Goal: Transaction & Acquisition: Purchase product/service

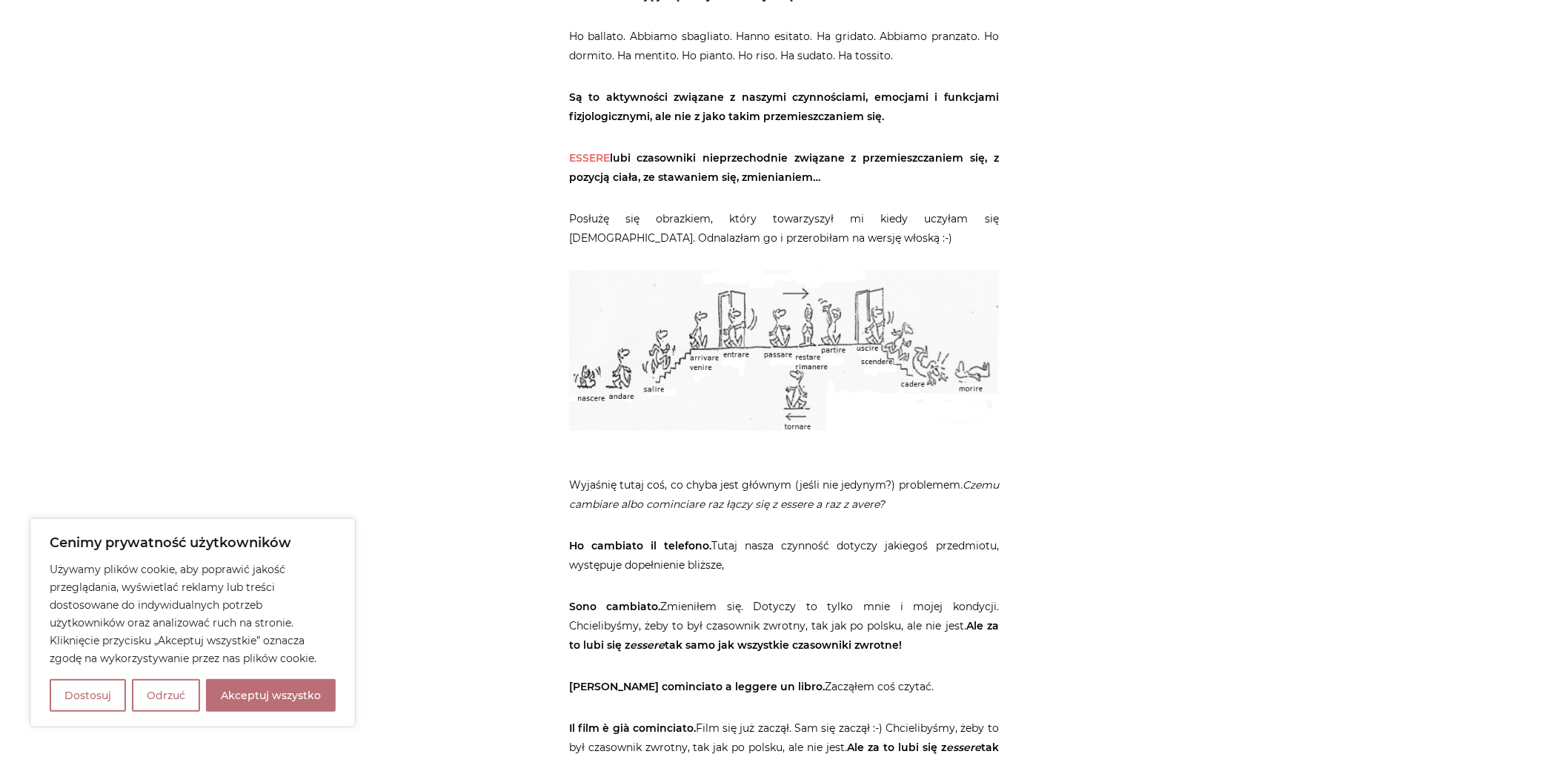
scroll to position [1235, 0]
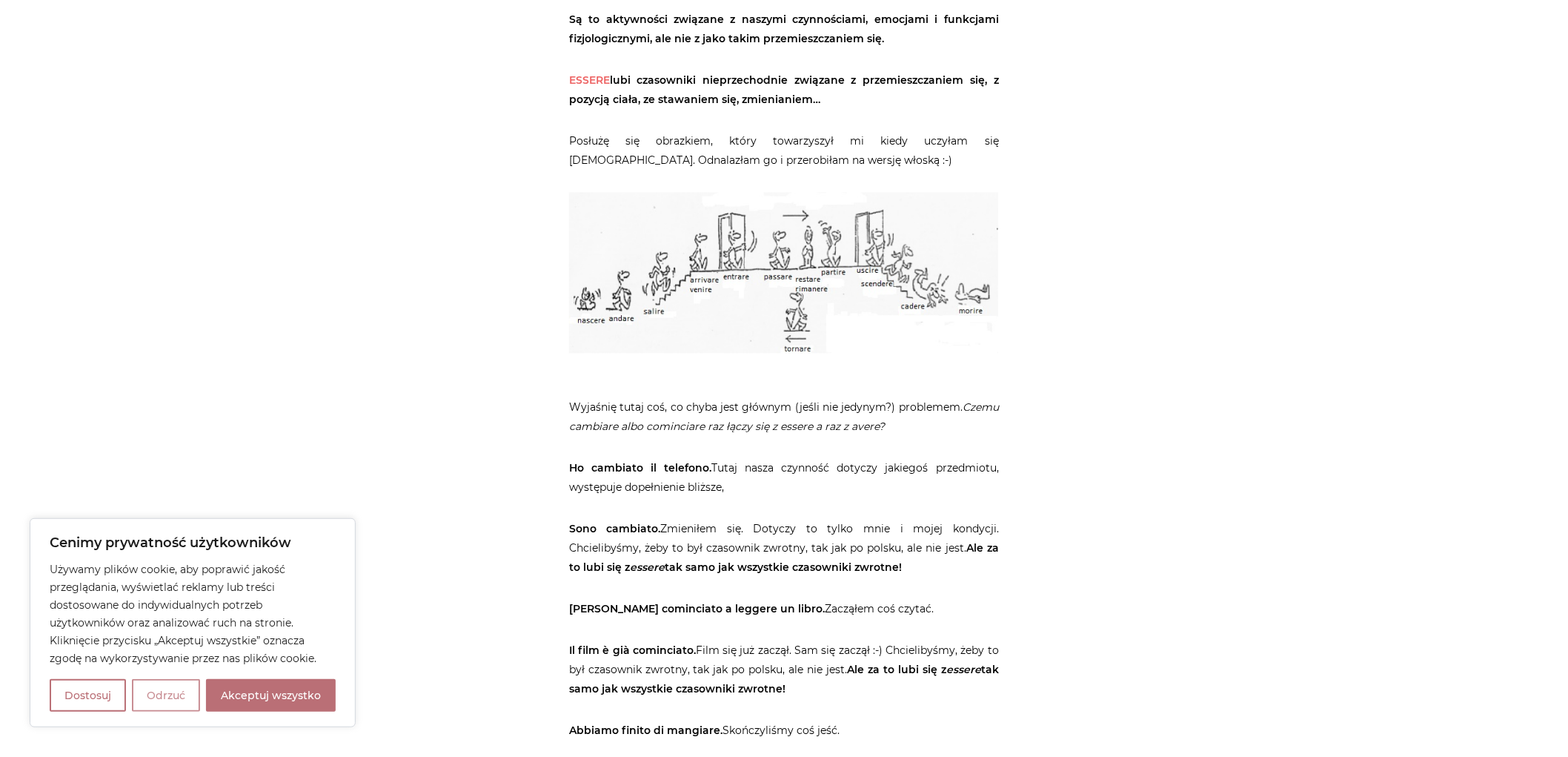
click at [160, 701] on button "Odrzuć" at bounding box center [166, 695] width 68 height 32
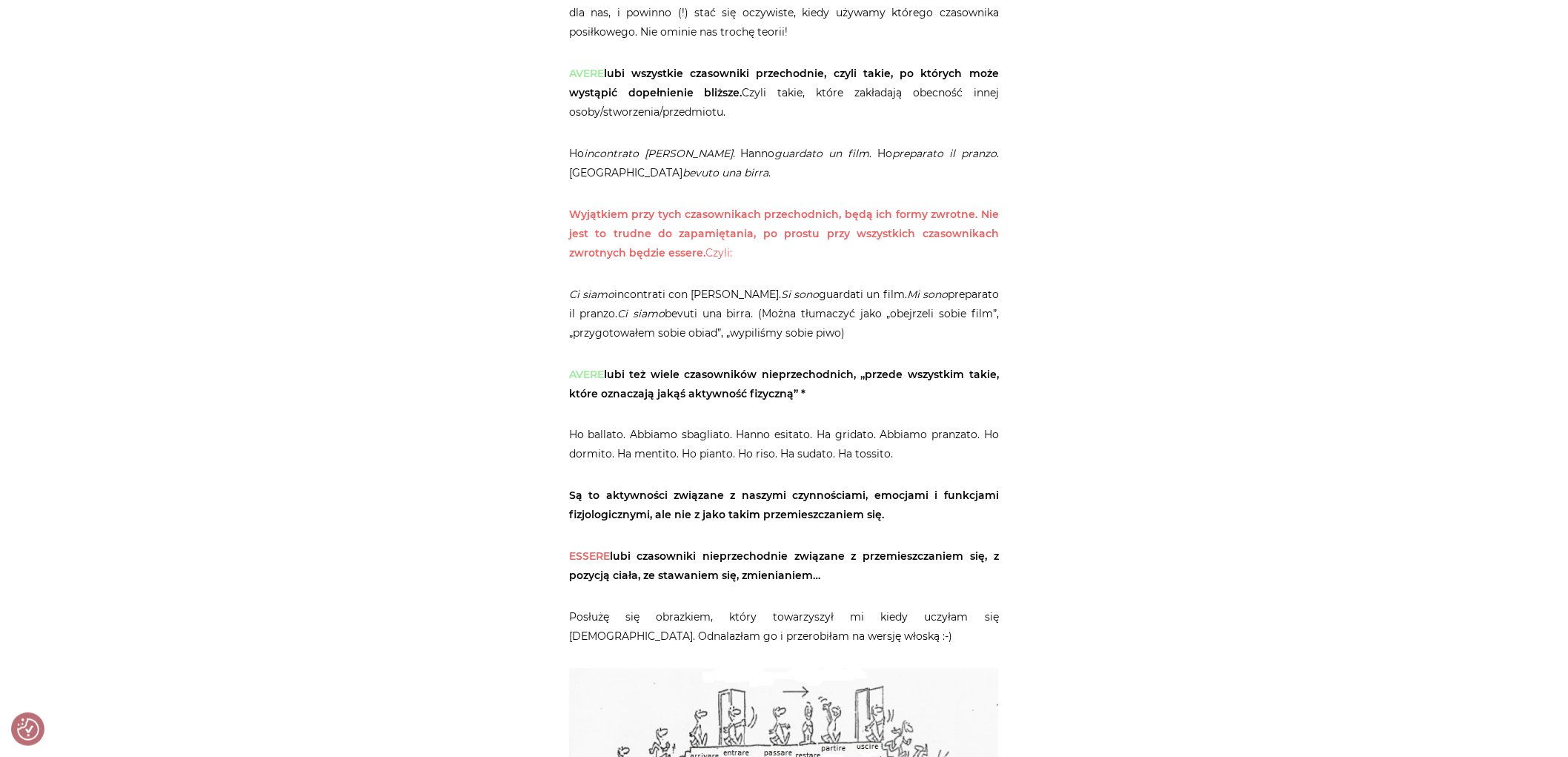
scroll to position [906, 0]
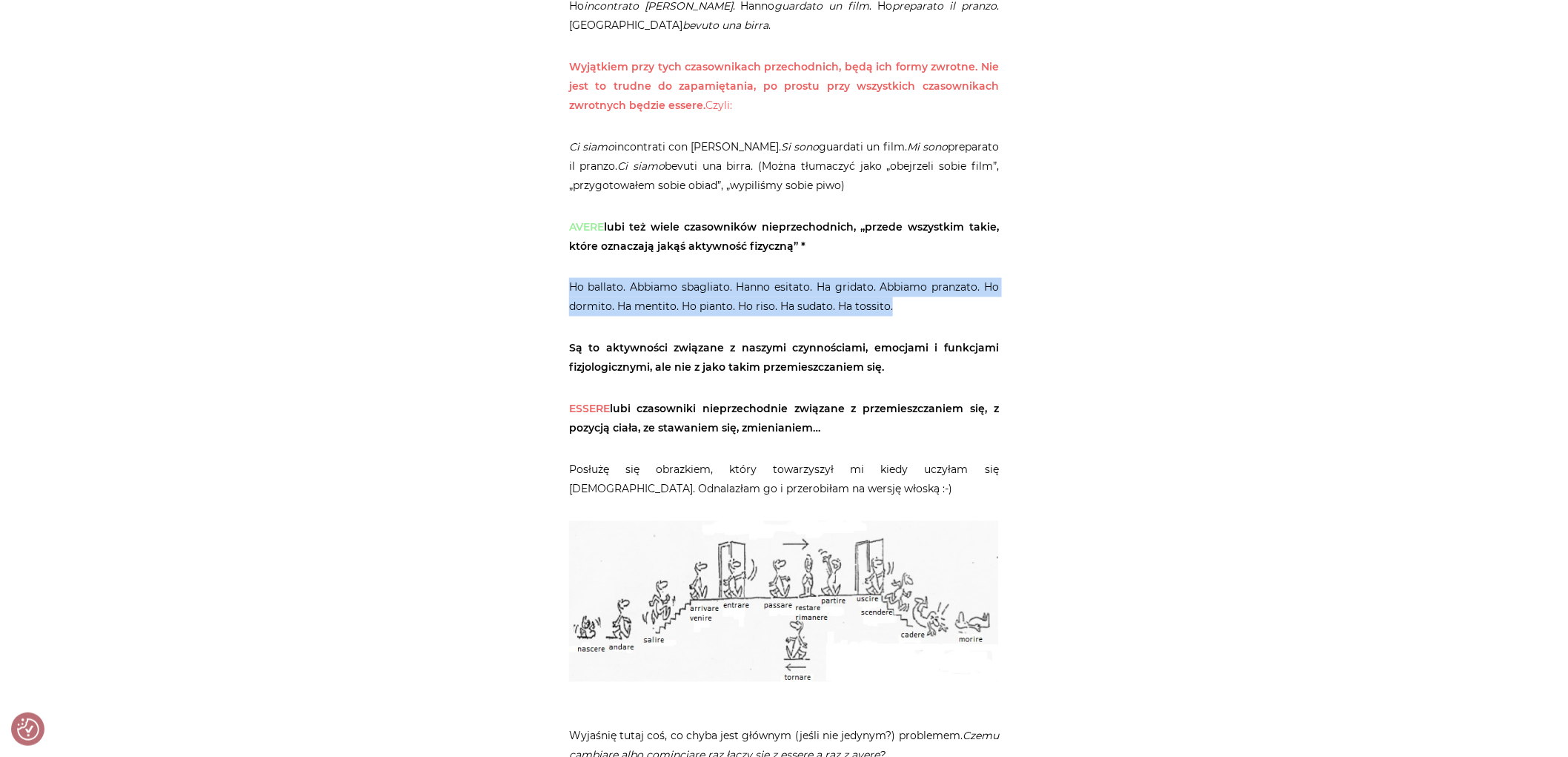
drag, startPoint x: 569, startPoint y: 283, endPoint x: 904, endPoint y: 313, distance: 336.3
click at [904, 313] on p "Ho ballato. Abbiamo sbagliato. Hanno esitato. Ha gridato. Abbiamo pranzato. Ho …" at bounding box center [784, 297] width 430 height 38
copy p "Ho ballato. Abbiamo sbagliato. Hanno esitato. Ha gridato. Abbiamo pranzato. Ho …"
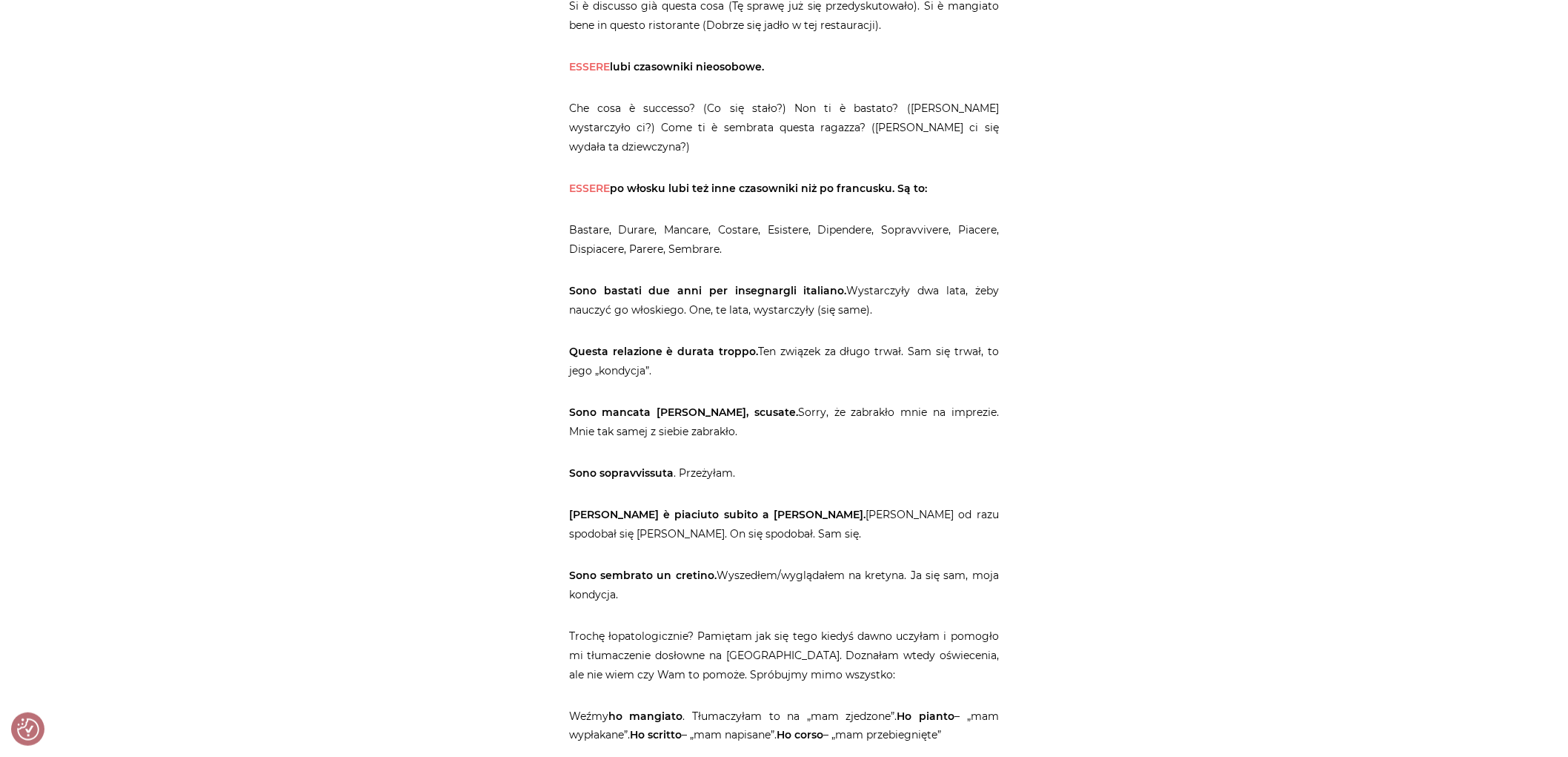
scroll to position [2882, 0]
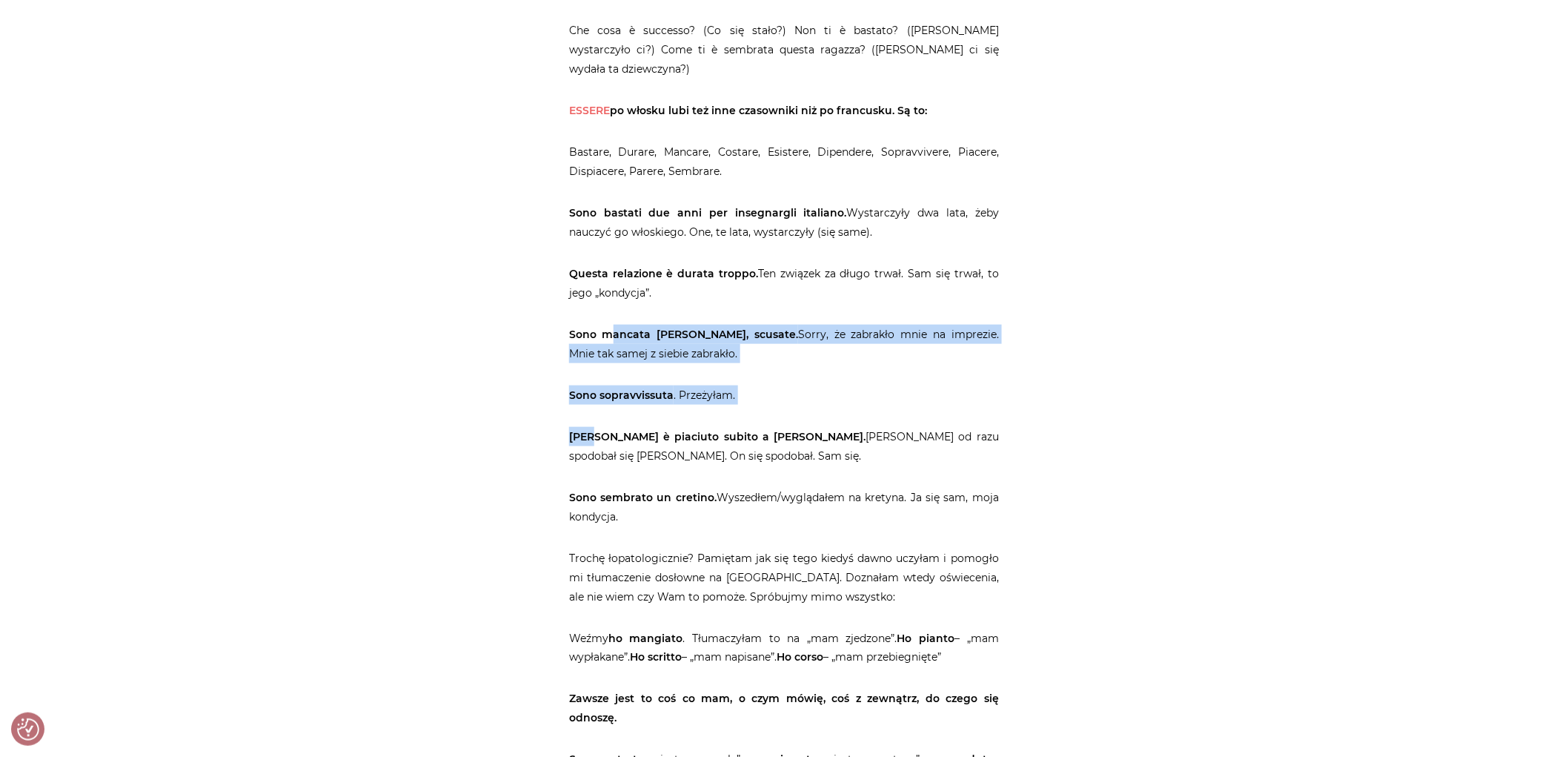
drag, startPoint x: 596, startPoint y: 421, endPoint x: 608, endPoint y: 287, distance: 134.5
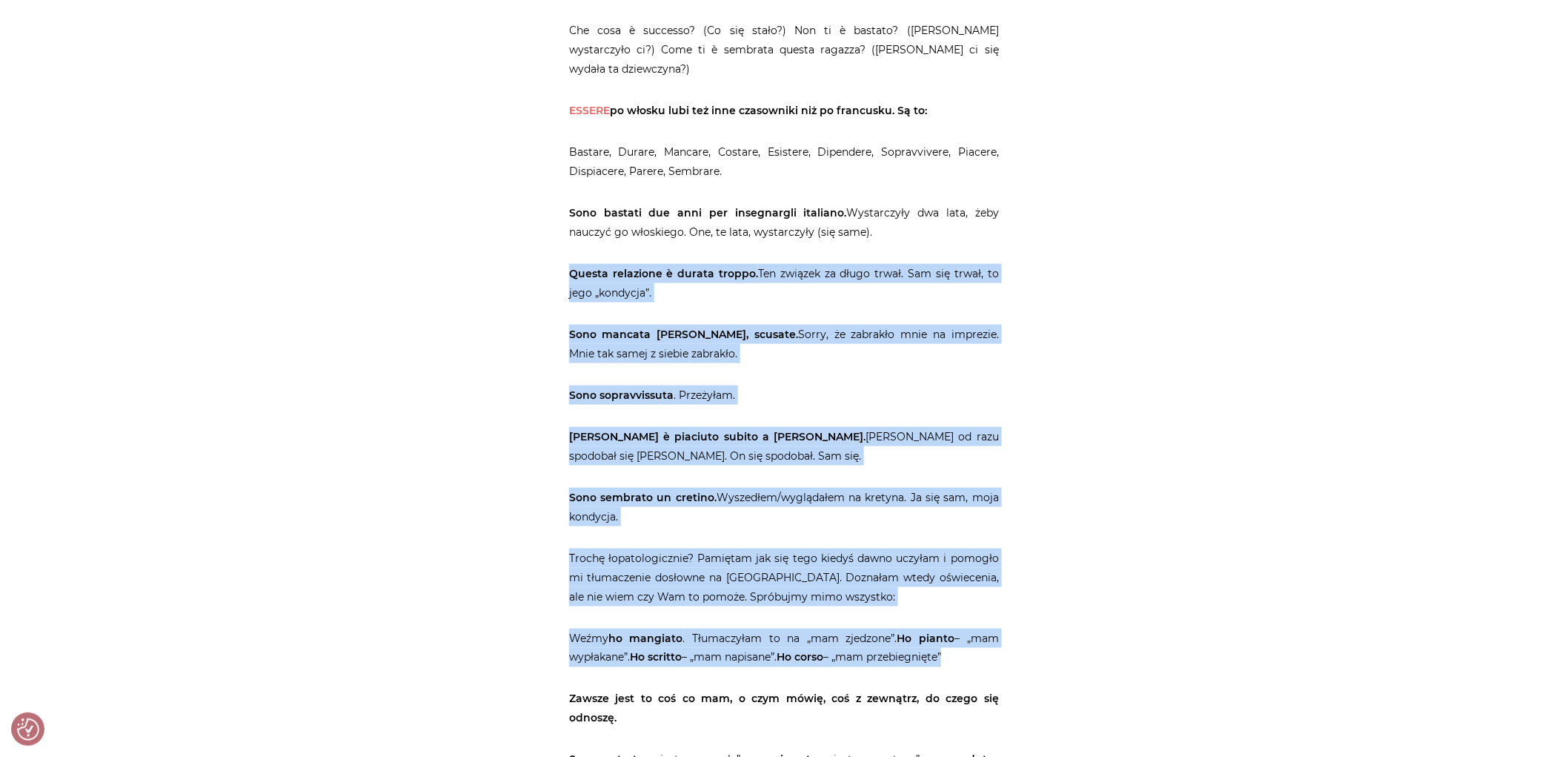
drag, startPoint x: 564, startPoint y: 284, endPoint x: 530, endPoint y: 653, distance: 370.6
click at [549, 679] on div "Strona główna / Blog / Gramatyka / O essere i avere i ich stosunkach z innymi O…" at bounding box center [784, 155] width 889 height 5715
click at [482, 478] on div "Strona główna / Blog / Gramatyka / O essere i avere i ich stosunkach z innymi O…" at bounding box center [784, 155] width 889 height 5715
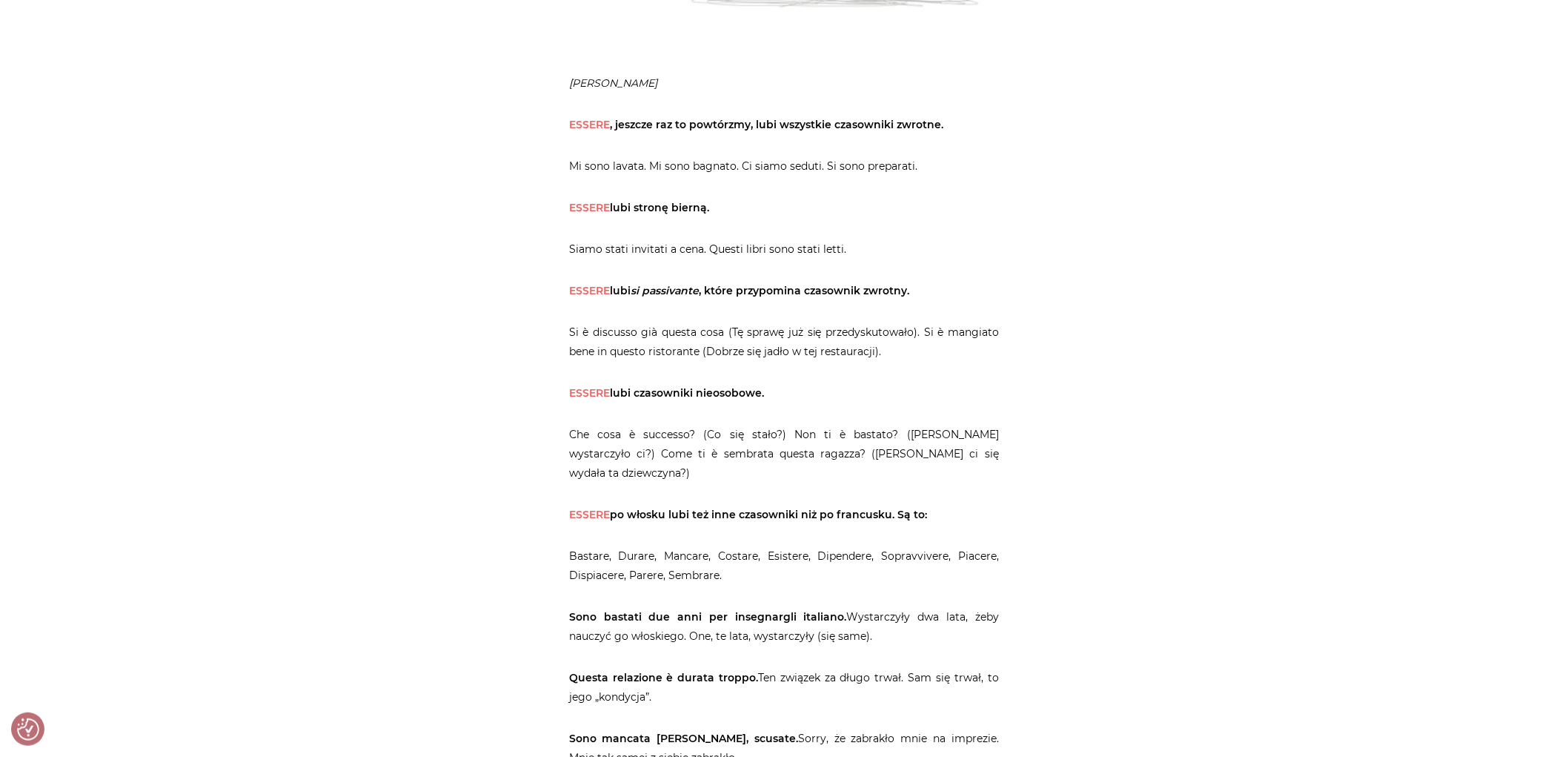
scroll to position [2718, 0]
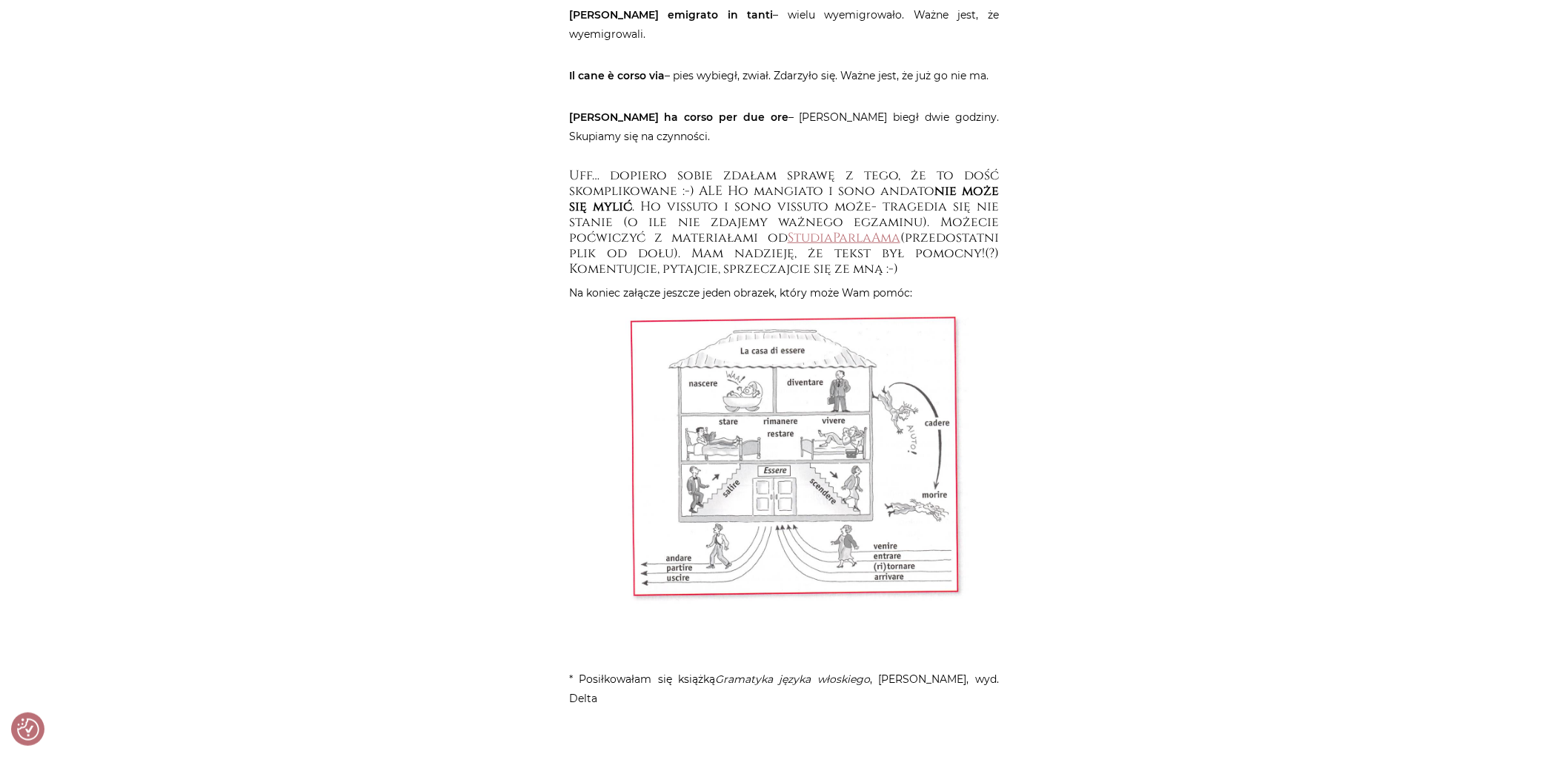
drag, startPoint x: 380, startPoint y: 463, endPoint x: 374, endPoint y: 473, distance: 11.7
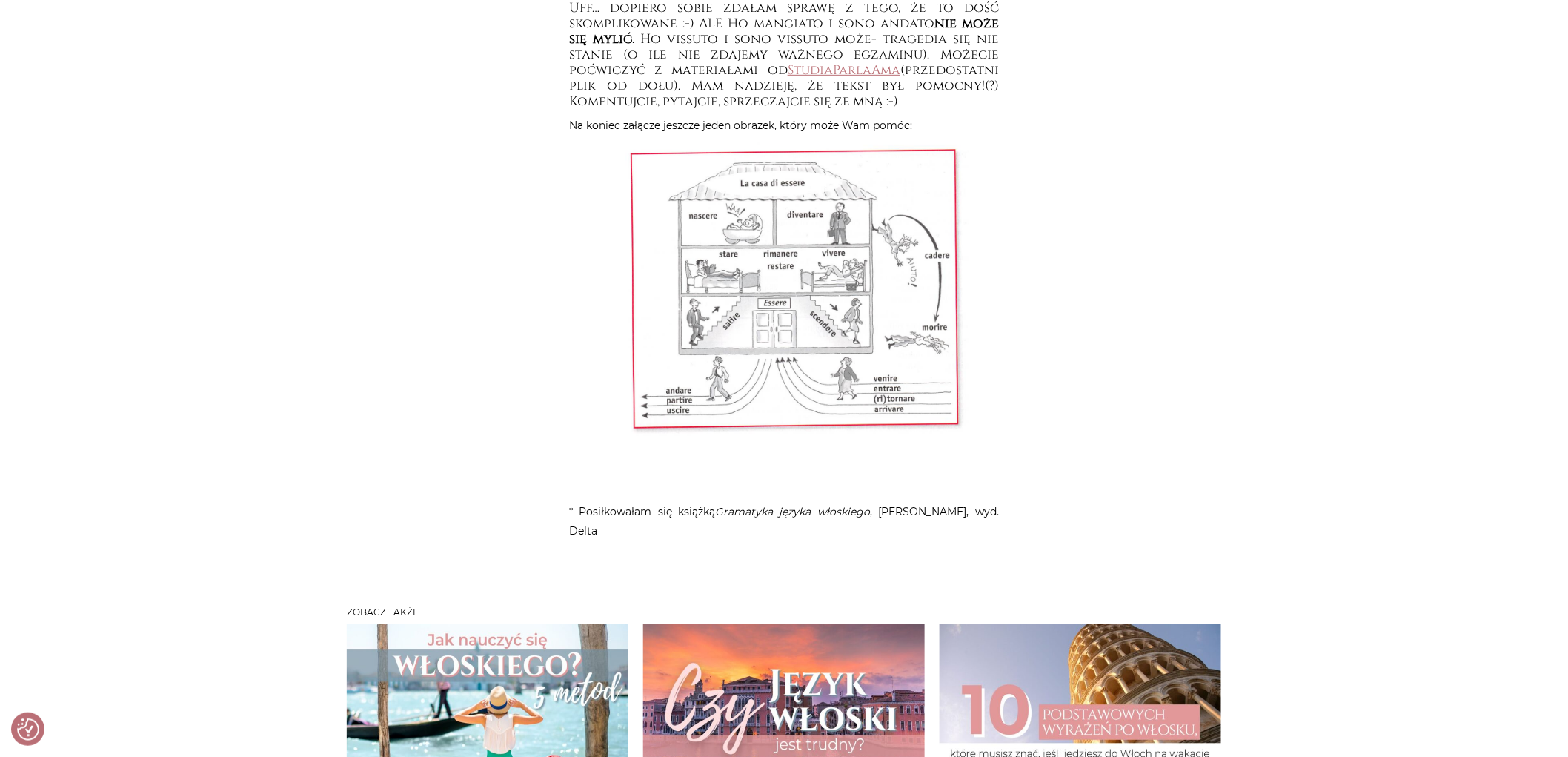
drag, startPoint x: 374, startPoint y: 473, endPoint x: 161, endPoint y: 220, distance: 330.7
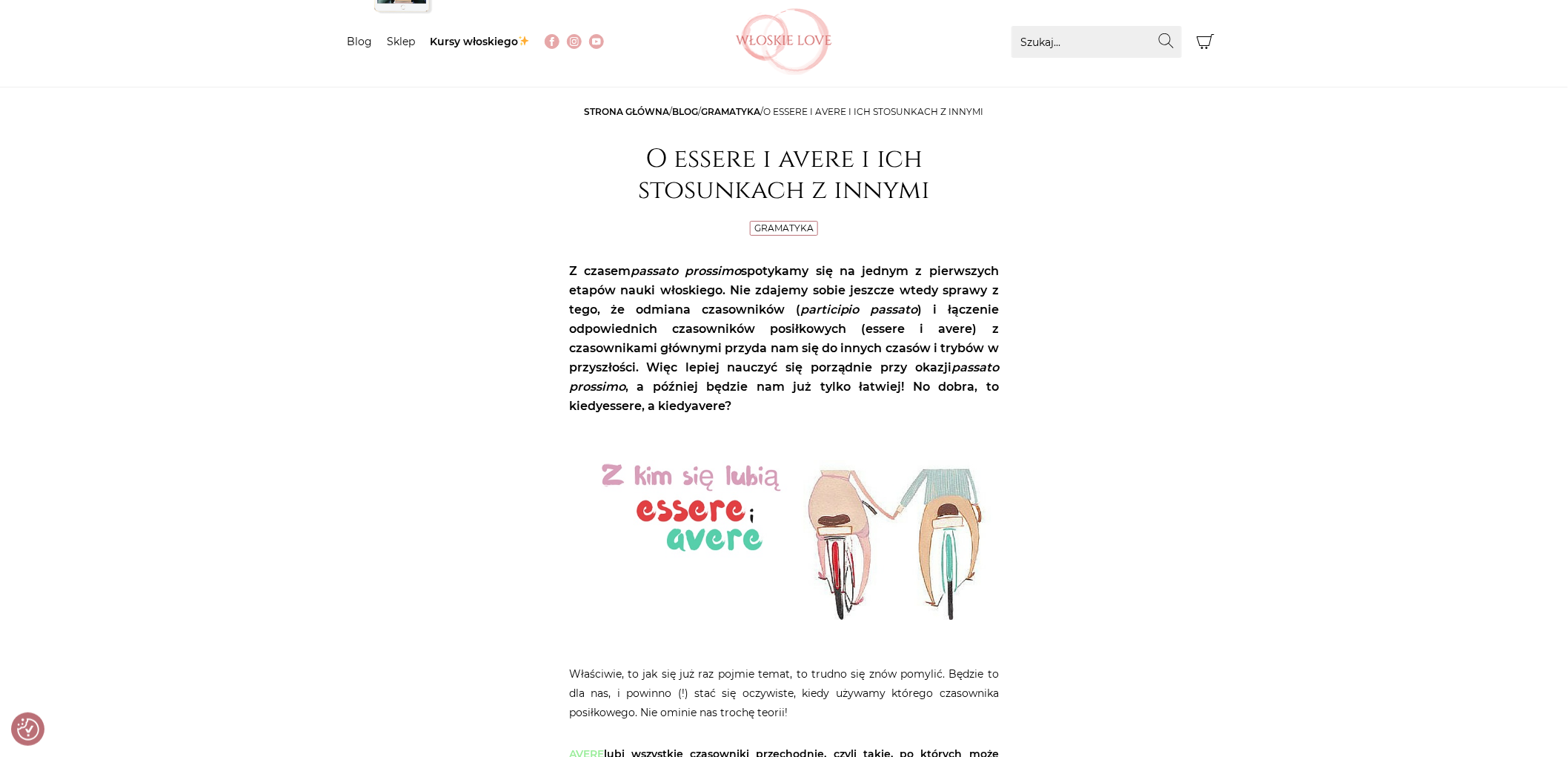
scroll to position [0, 0]
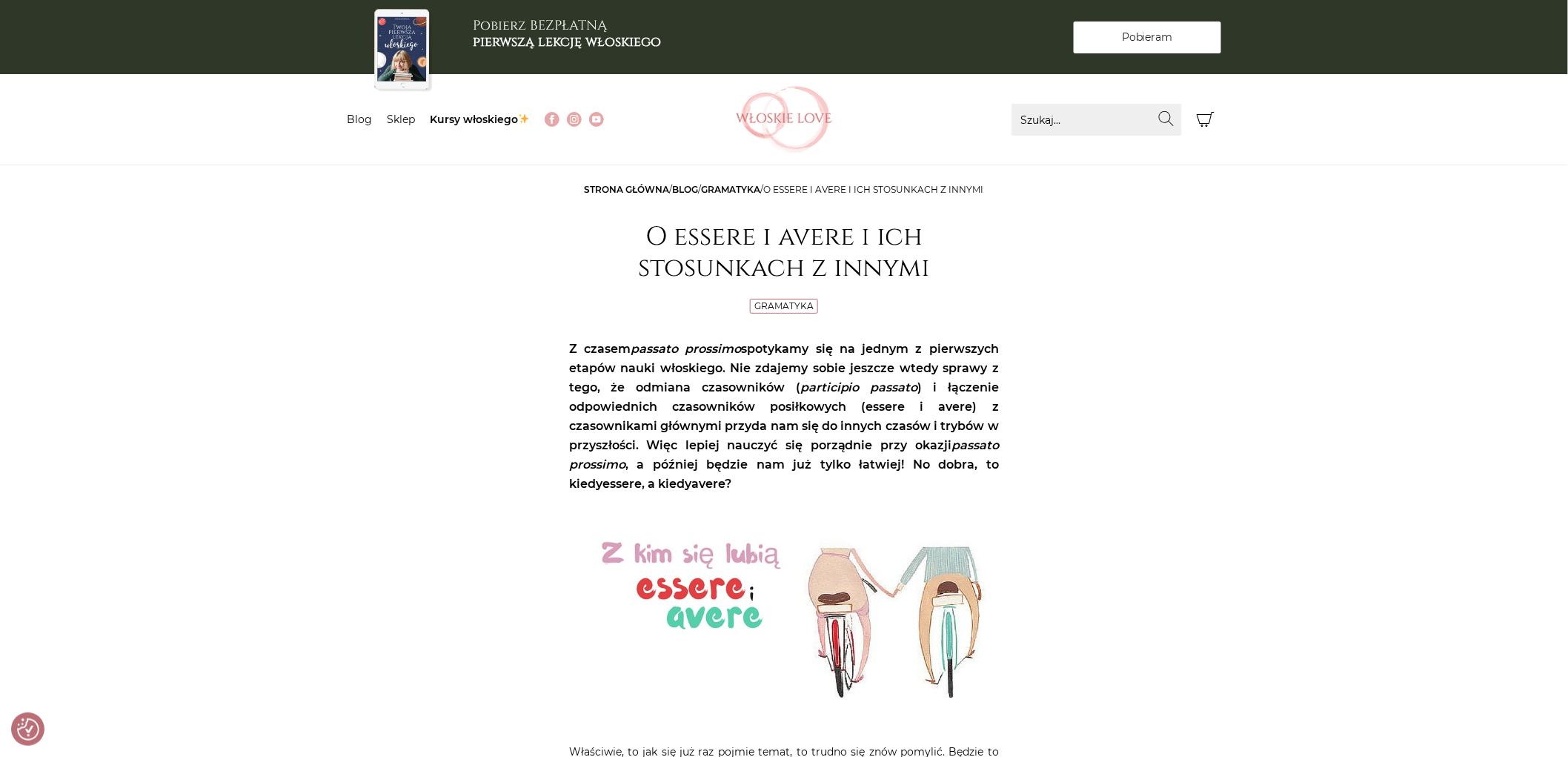
click at [1174, 22] on link "Pobieram Pobieram" at bounding box center [1148, 37] width 148 height 32
drag, startPoint x: 1508, startPoint y: 2, endPoint x: 1216, endPoint y: 223, distance: 366.2
click at [348, 119] on link "Blog" at bounding box center [359, 119] width 25 height 13
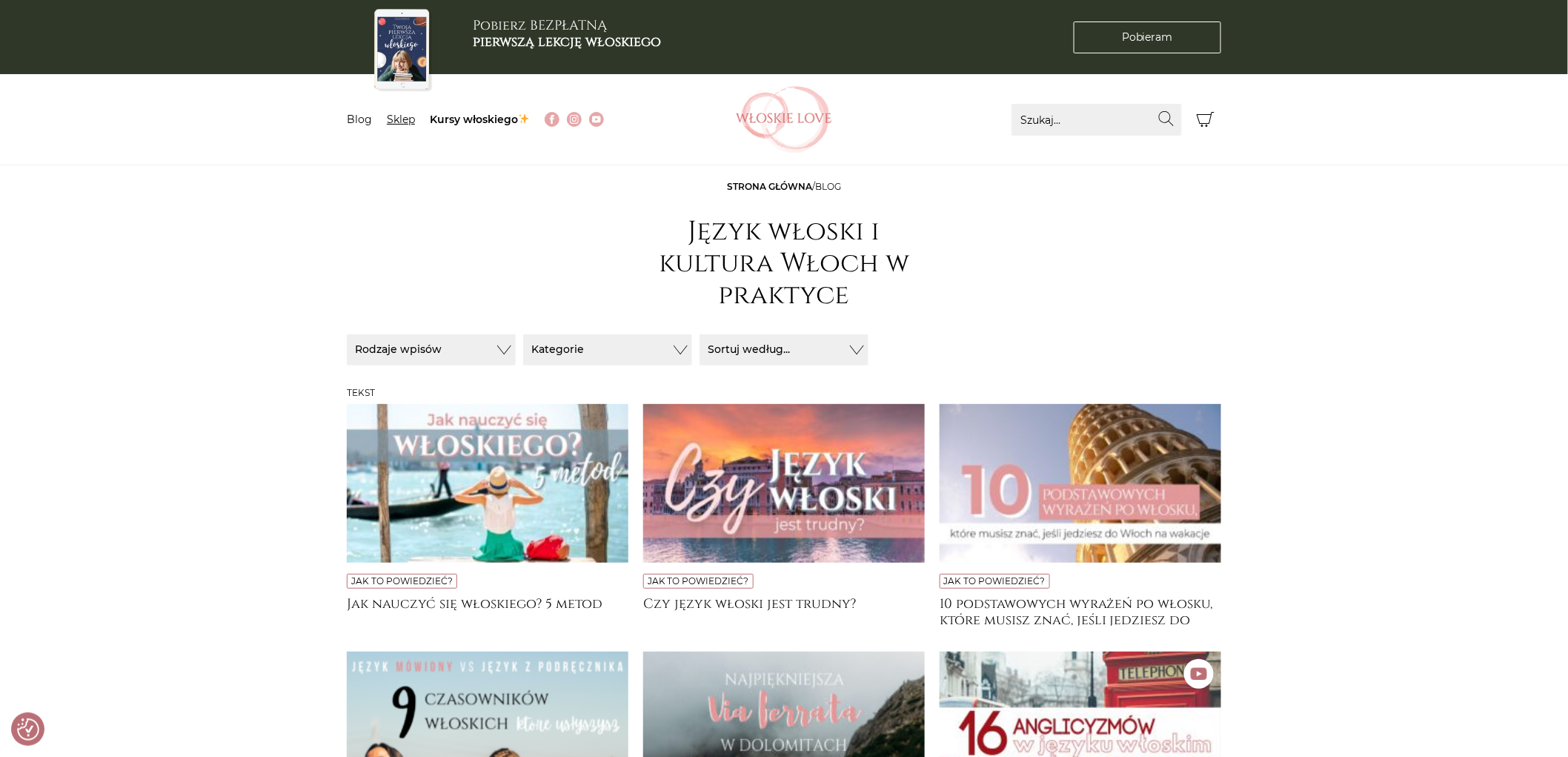
click at [409, 120] on link "Sklep" at bounding box center [401, 119] width 28 height 13
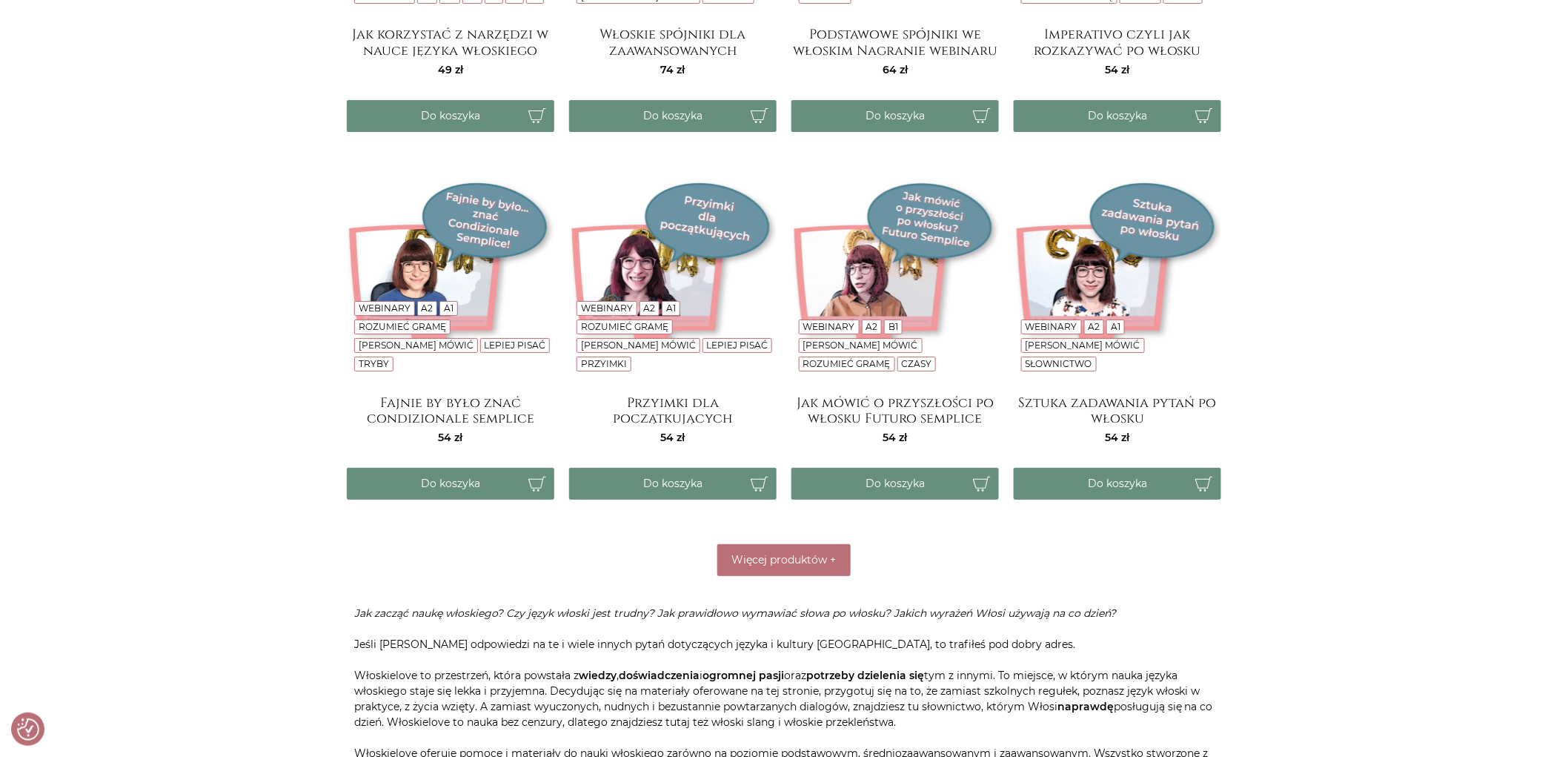
scroll to position [2389, 0]
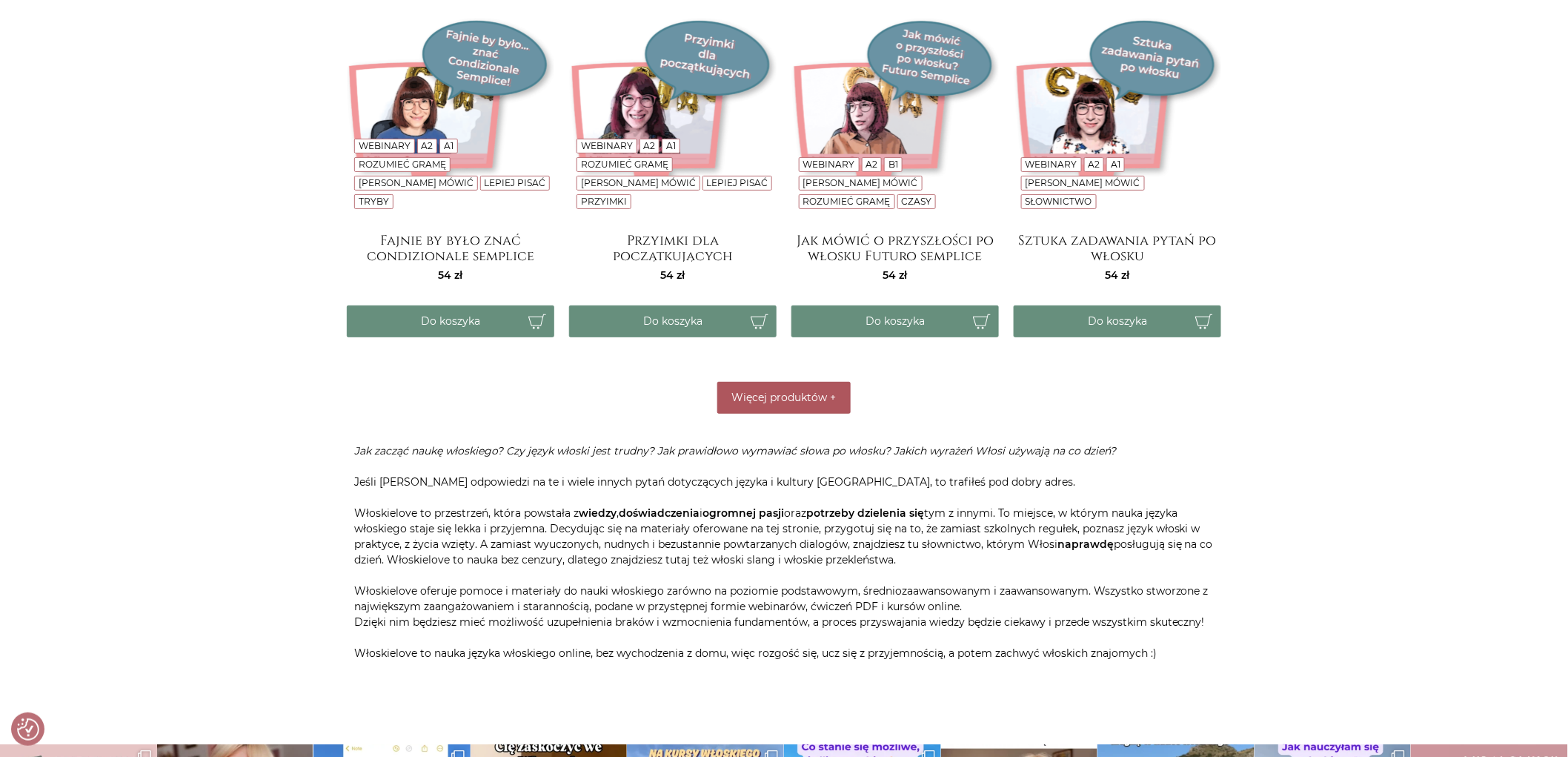
click at [786, 402] on span "Więcej produktów" at bounding box center [779, 397] width 95 height 13
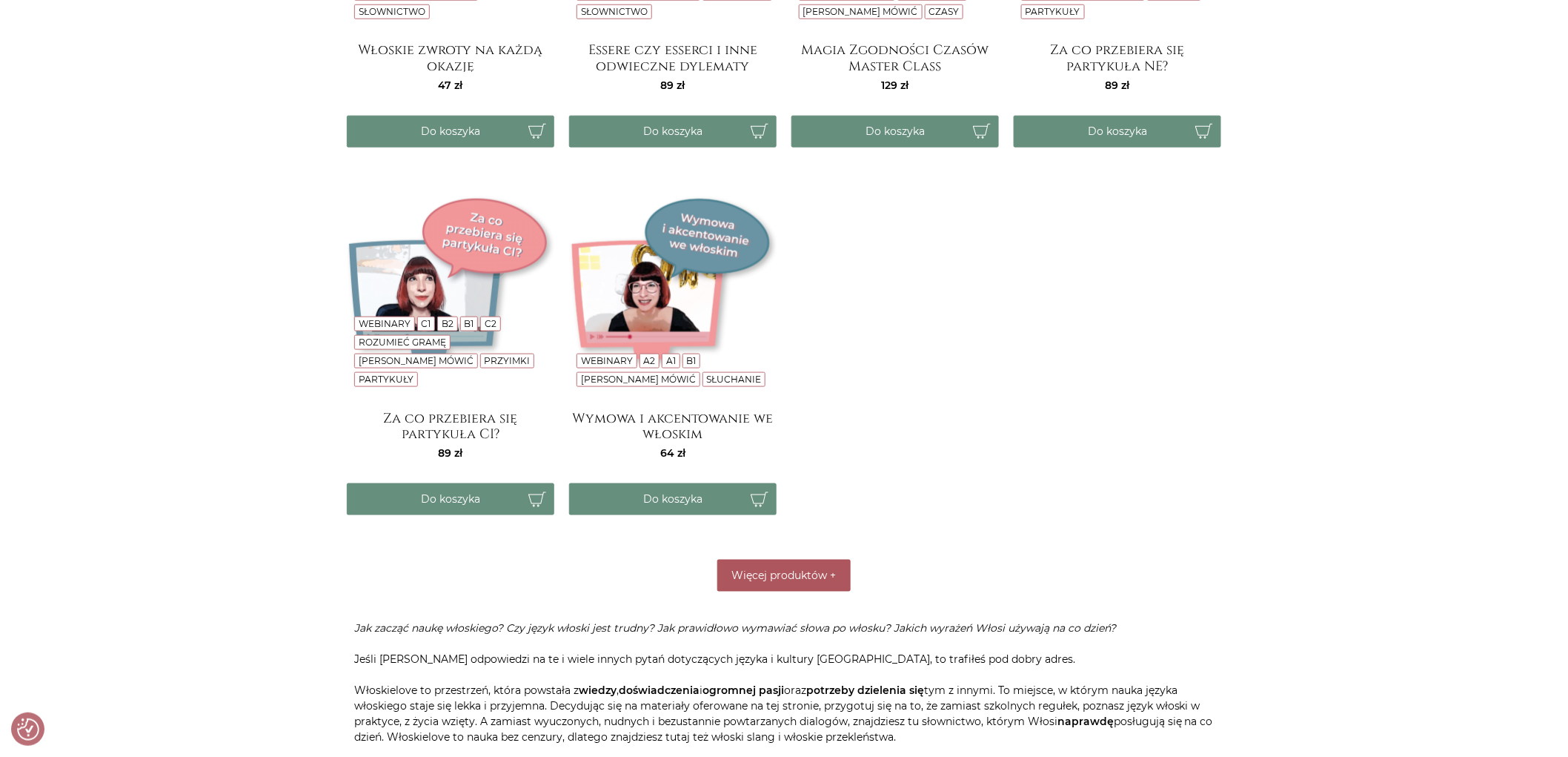
scroll to position [3048, 0]
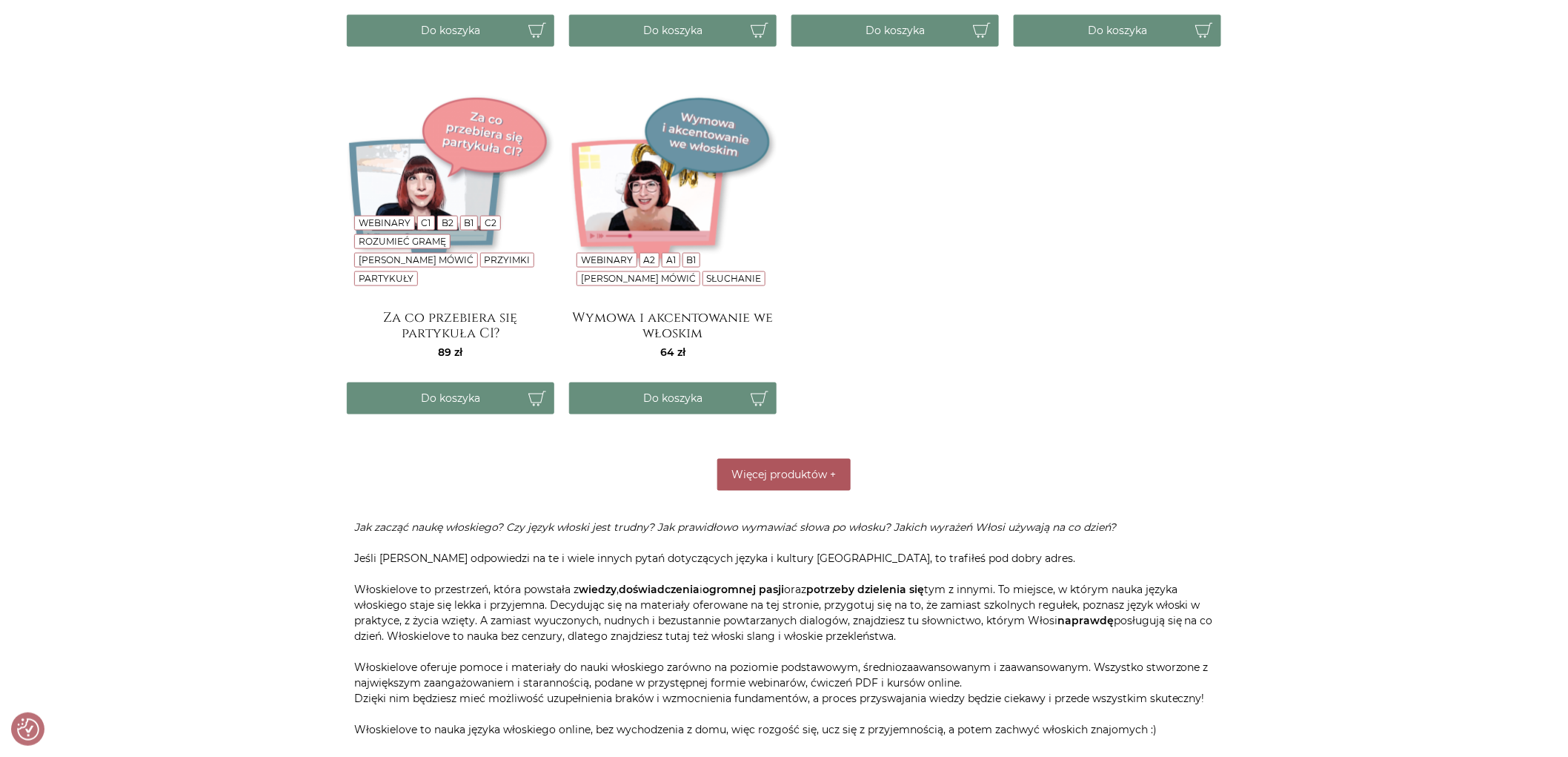
click at [826, 480] on span "Więcej produktów" at bounding box center [779, 474] width 95 height 13
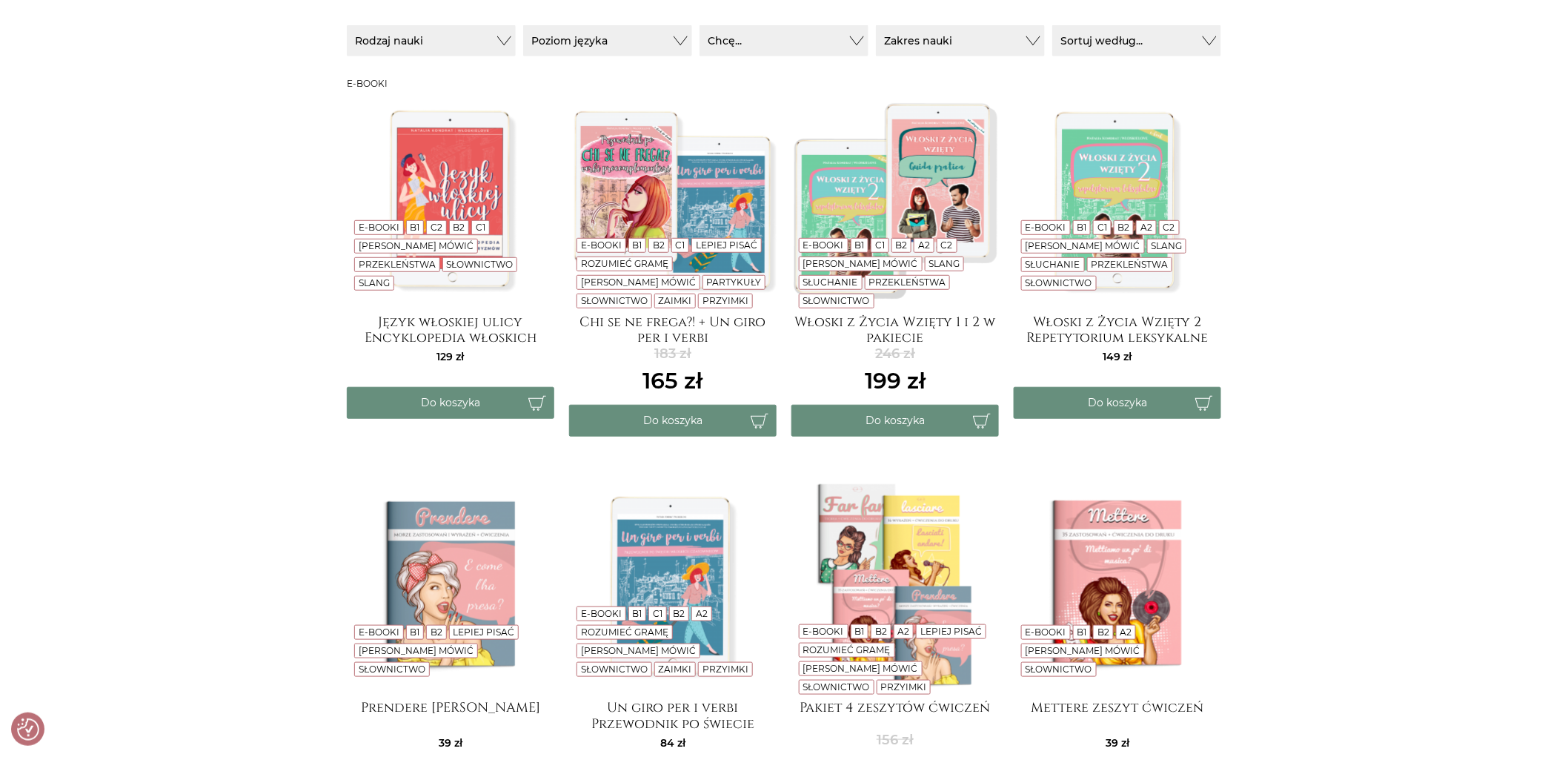
scroll to position [0, 0]
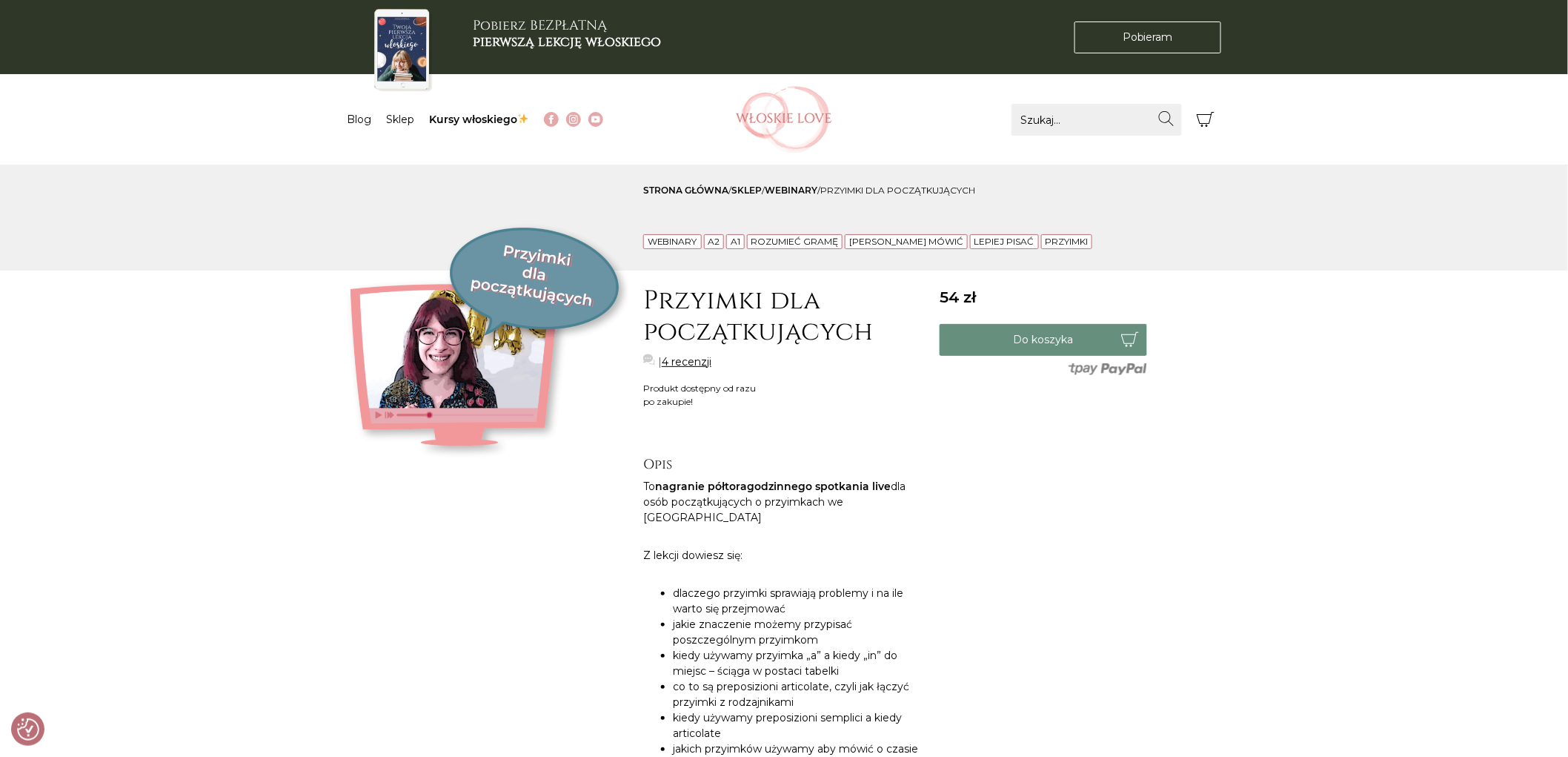
click at [757, 188] on link "sklep" at bounding box center [747, 190] width 31 height 11
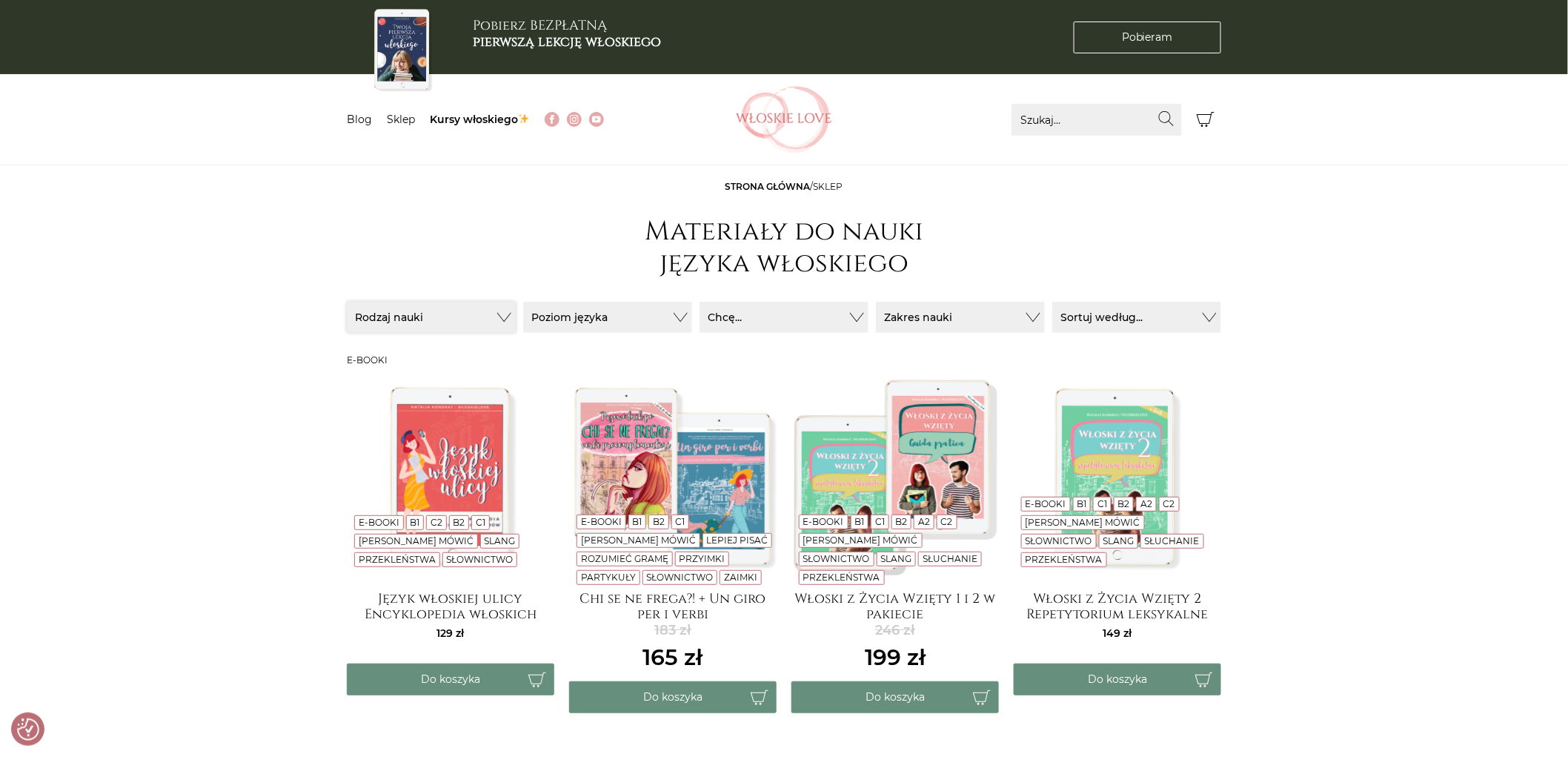
click at [490, 315] on button "Rodzaj nauki" at bounding box center [431, 318] width 169 height 32
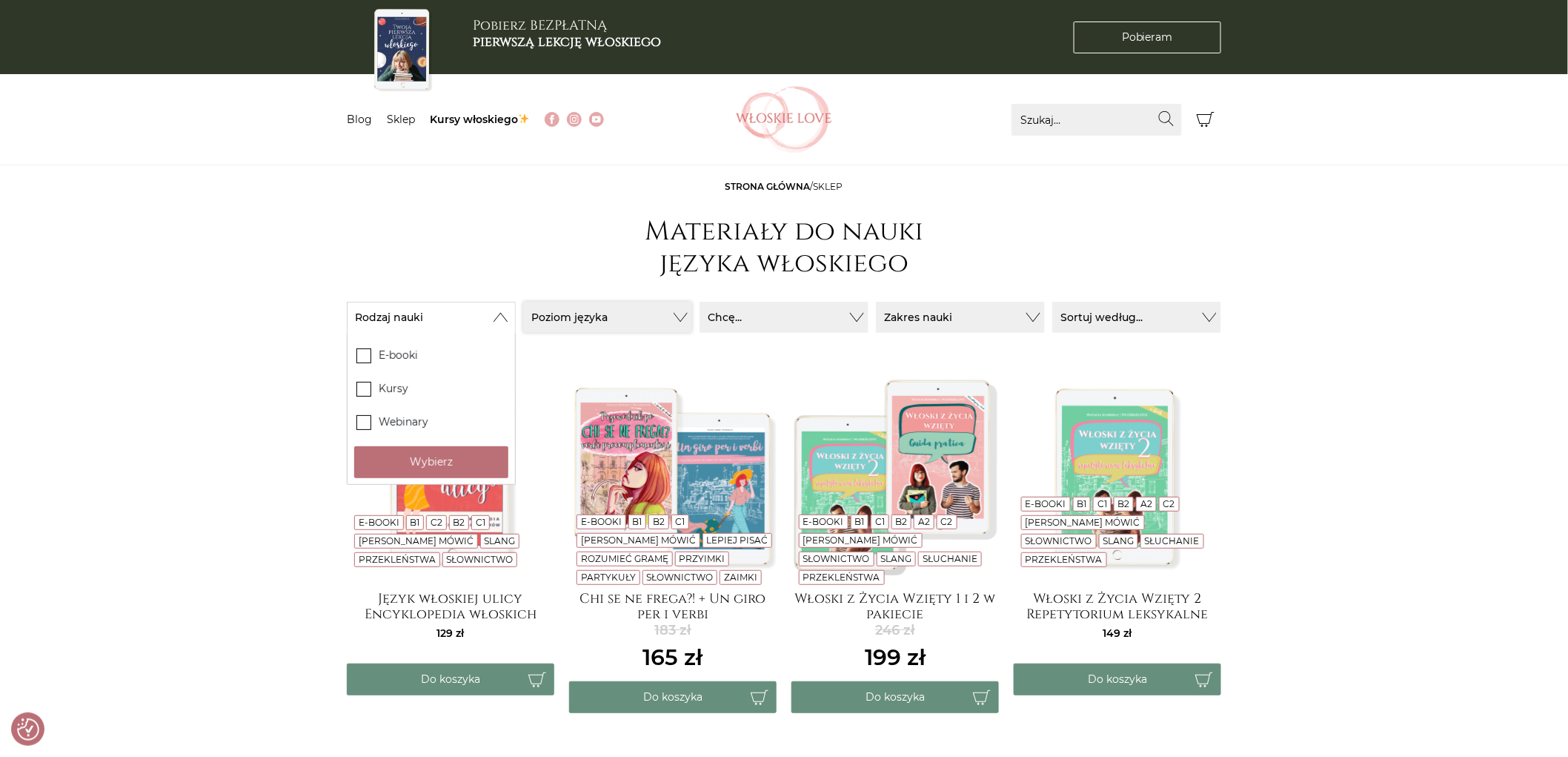
click at [634, 327] on button "Poziom języka" at bounding box center [607, 318] width 169 height 32
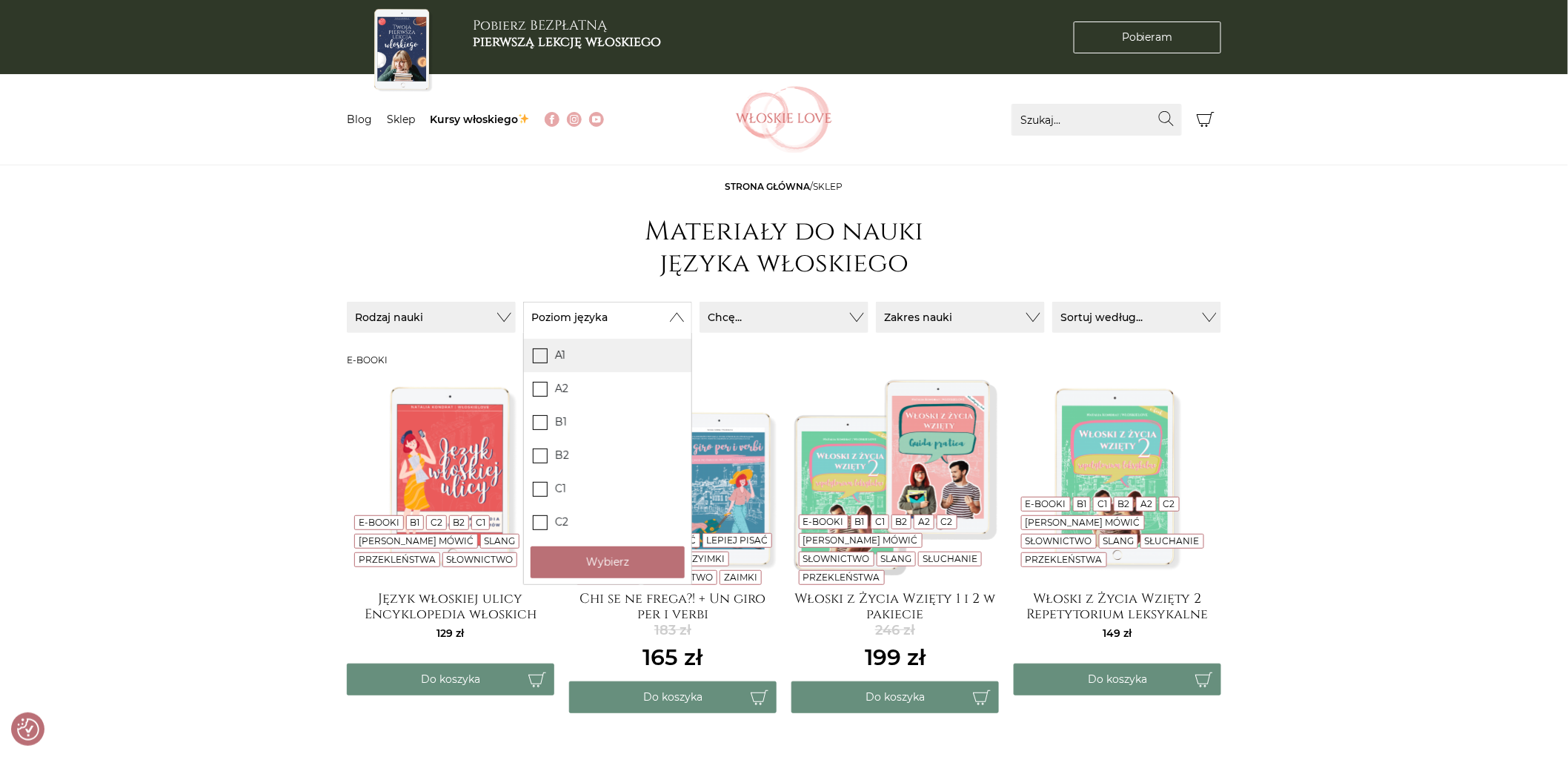
click at [543, 362] on span at bounding box center [540, 356] width 15 height 15
click at [0, 0] on input "A1" at bounding box center [0, 0] width 0 height 0
click at [766, 308] on button "Chcę..." at bounding box center [784, 318] width 169 height 32
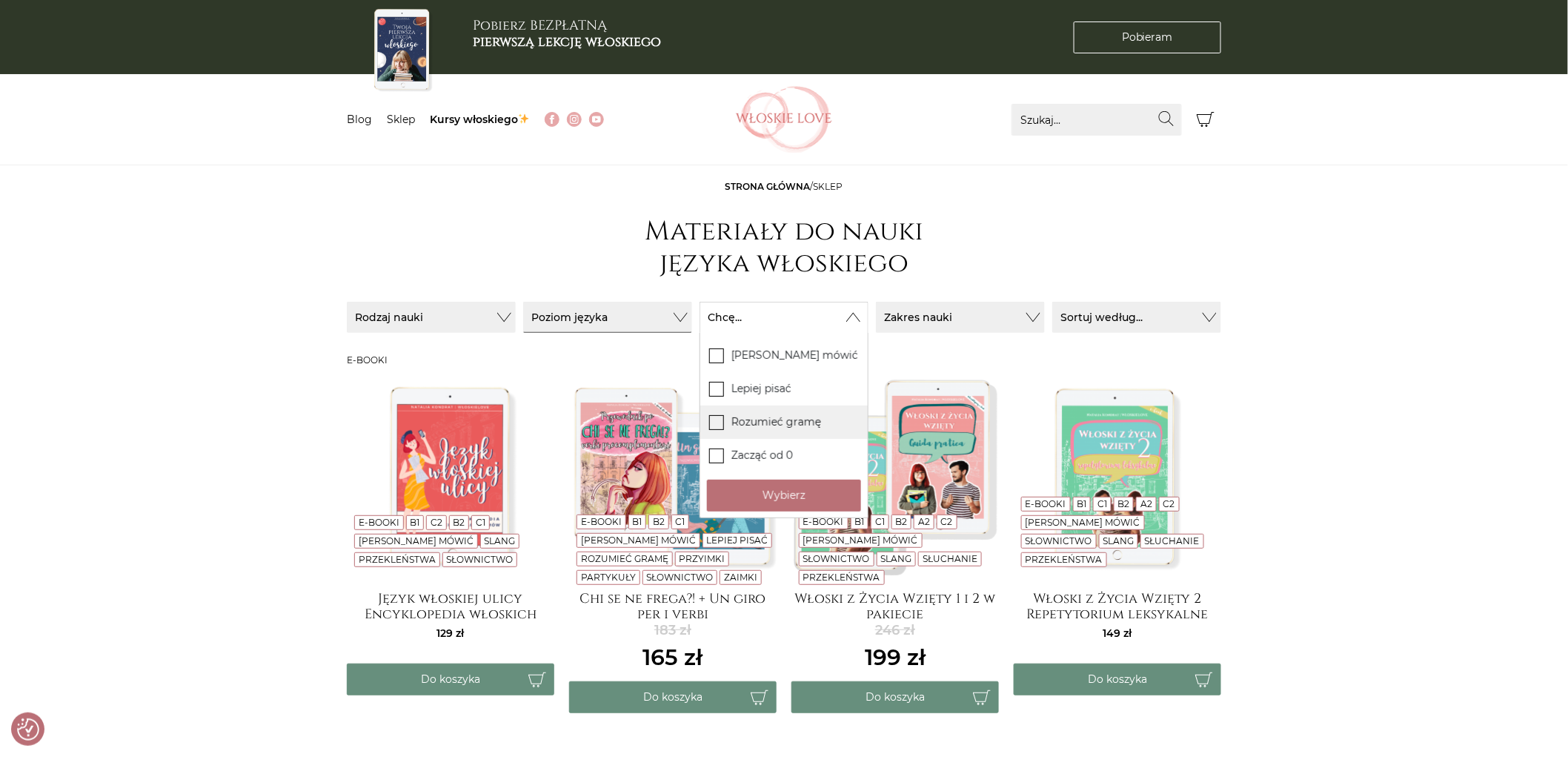
click at [794, 420] on label "Rozumieć gramę" at bounding box center [784, 422] width 167 height 33
click at [0, 0] on input "Rozumieć gramę" at bounding box center [0, 0] width 0 height 0
click at [757, 449] on label "Zacząć od 0" at bounding box center [784, 455] width 167 height 33
click at [0, 0] on input "Zacząć od 0" at bounding box center [0, 0] width 0 height 0
click at [953, 294] on div "Sortuj / Filtruj Sortuj / Filtruj Rodzaj nauki E-booki" at bounding box center [784, 320] width 889 height 70
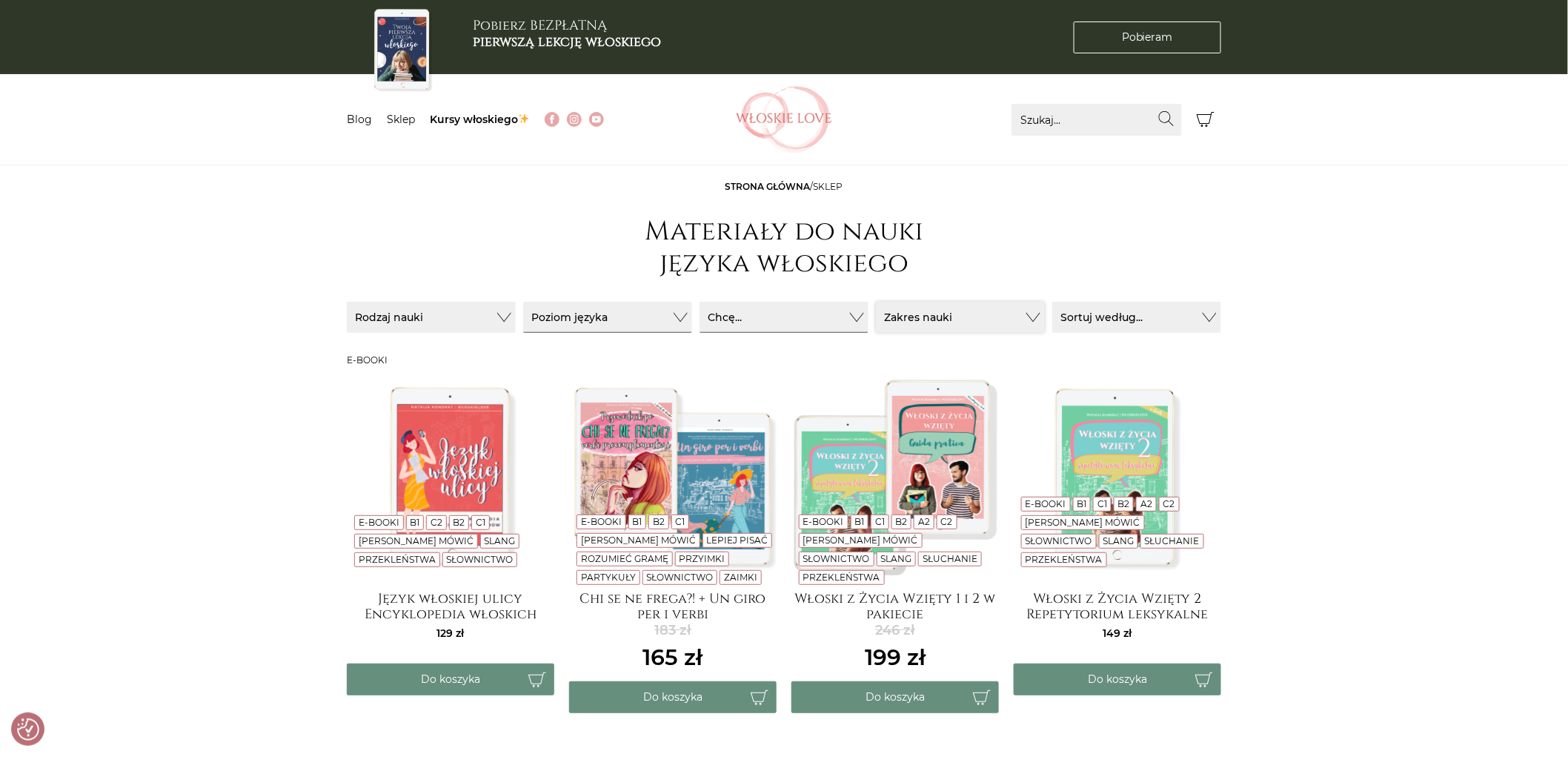
click at [941, 313] on button "Zakres nauki" at bounding box center [961, 318] width 169 height 32
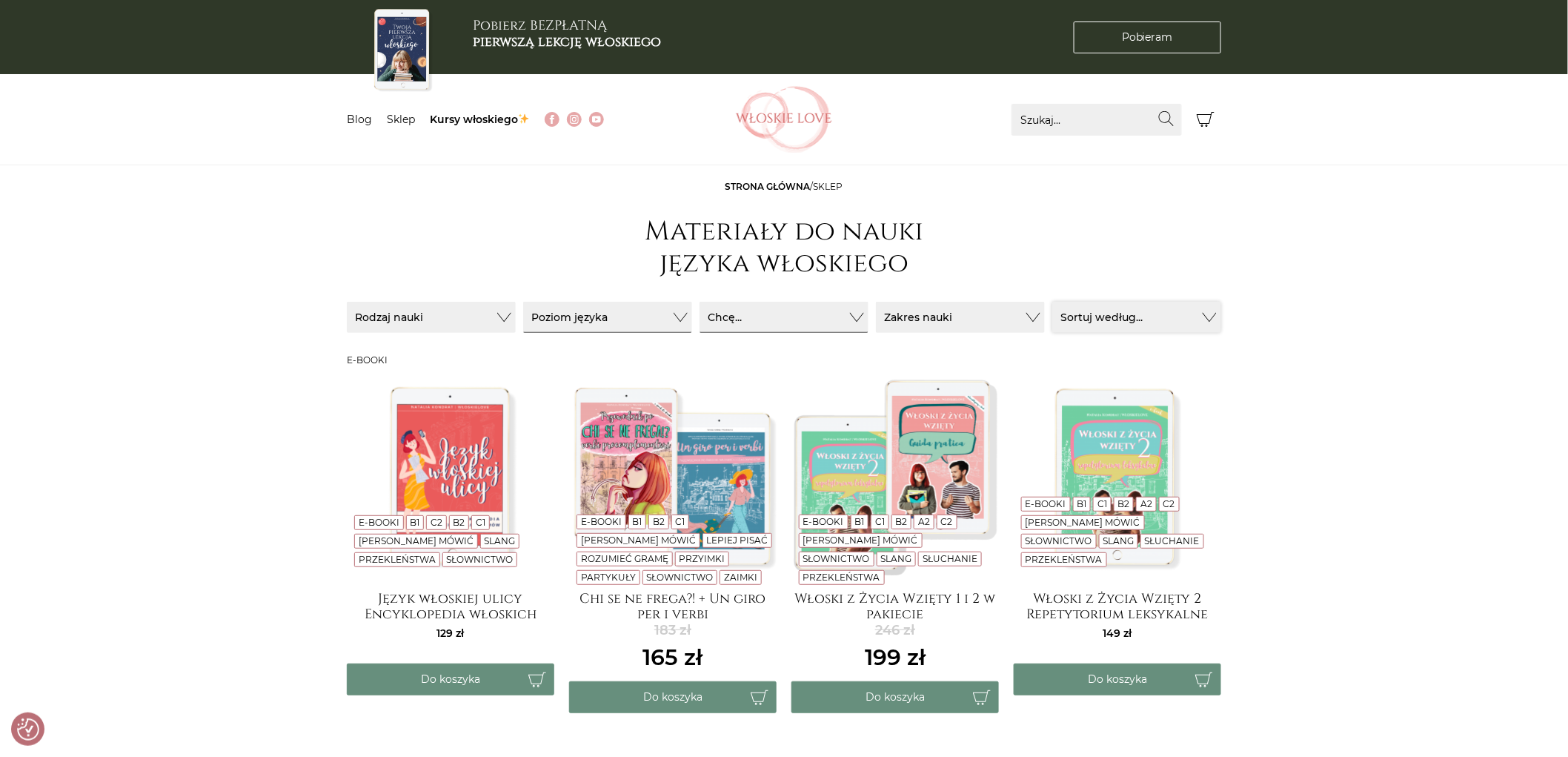
click at [1080, 322] on button "Sortuj według..." at bounding box center [1137, 318] width 169 height 32
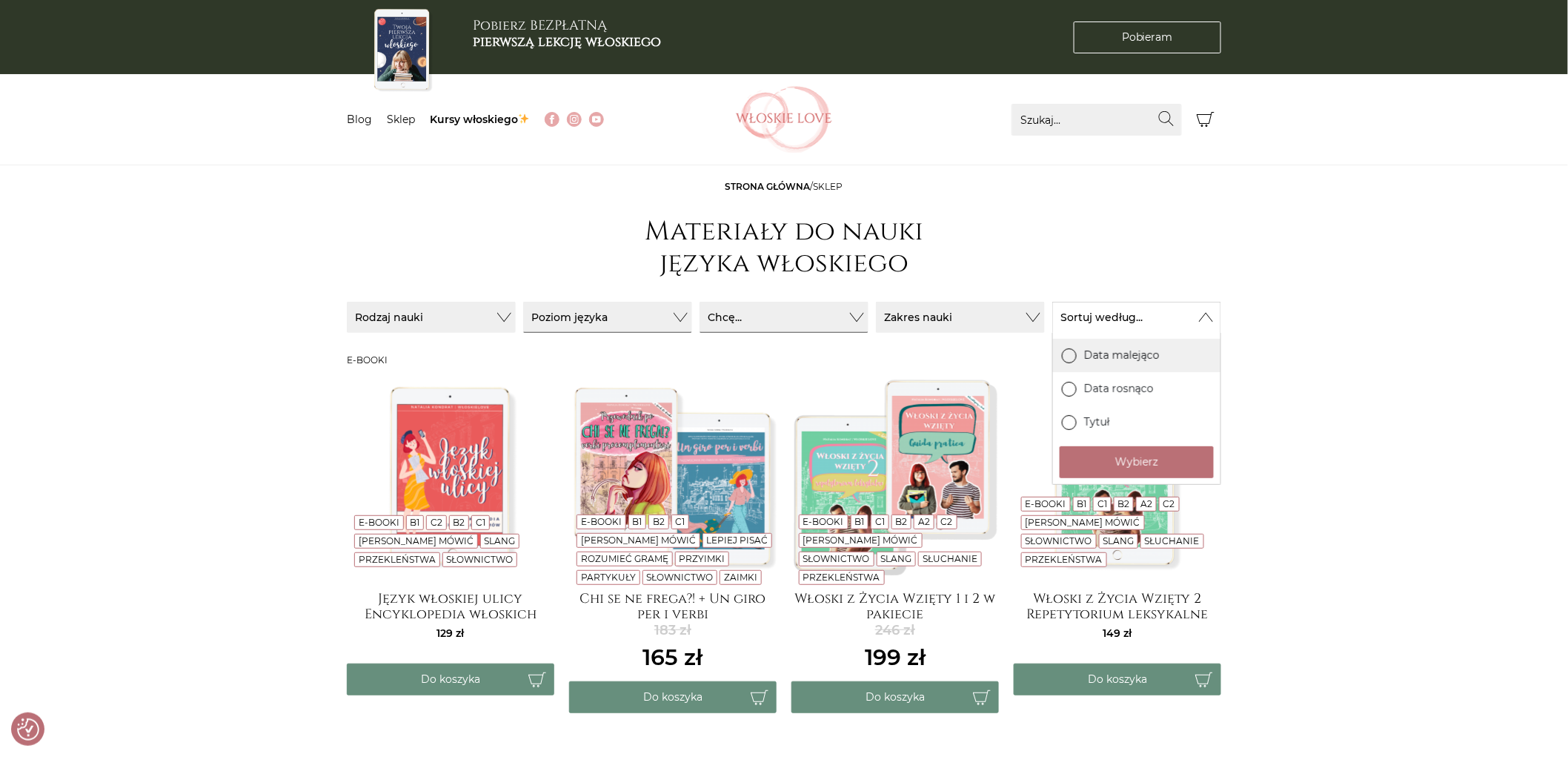
click at [1145, 362] on label "Data malejąco" at bounding box center [1137, 356] width 167 height 33
click at [0, 0] on input "Data malejąco" at bounding box center [0, 0] width 0 height 0
click at [1145, 362] on label "Data malejąco" at bounding box center [1137, 356] width 167 height 33
click at [0, 0] on input "Data malejąco" at bounding box center [0, 0] width 0 height 0
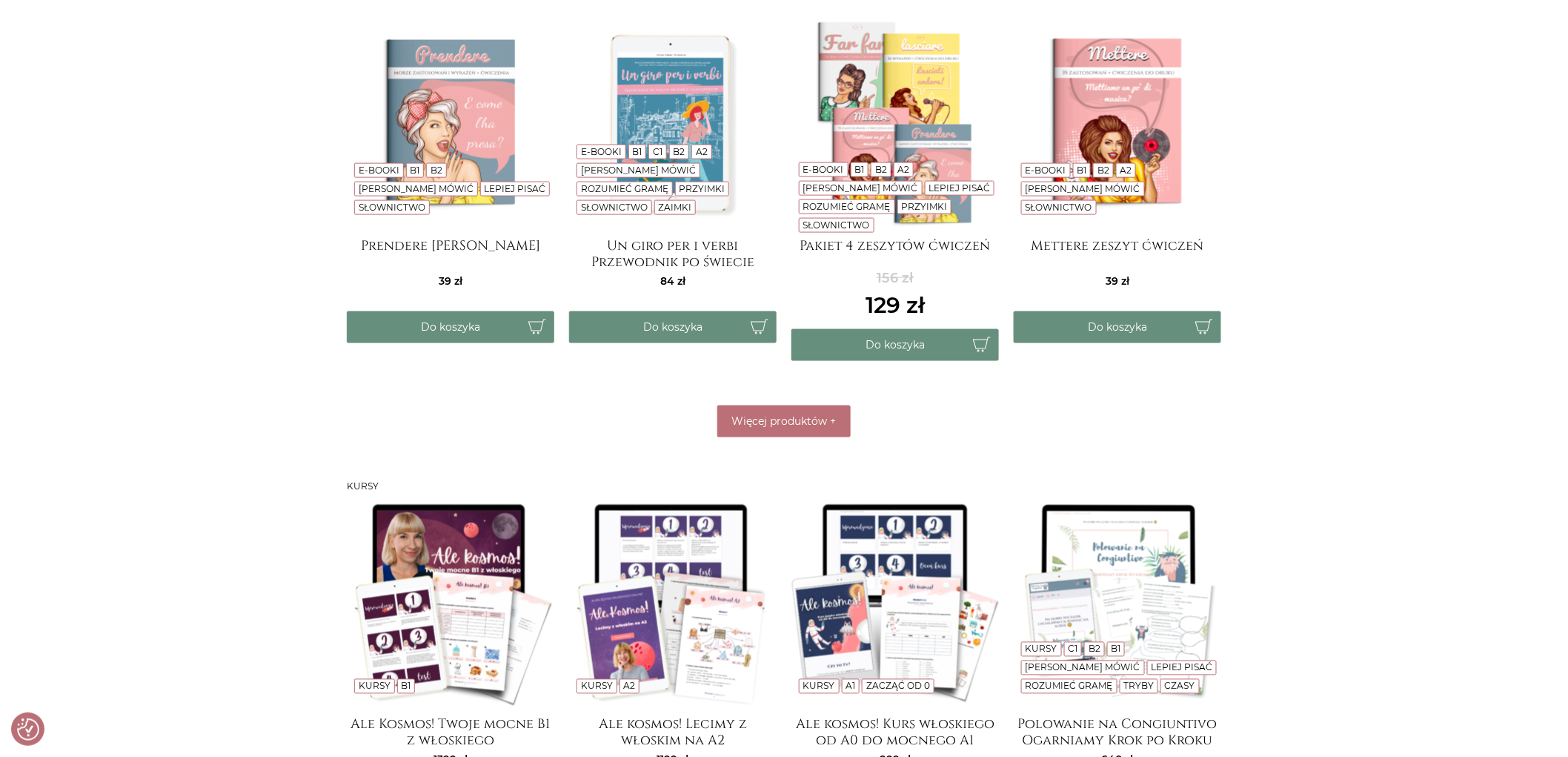
scroll to position [906, 0]
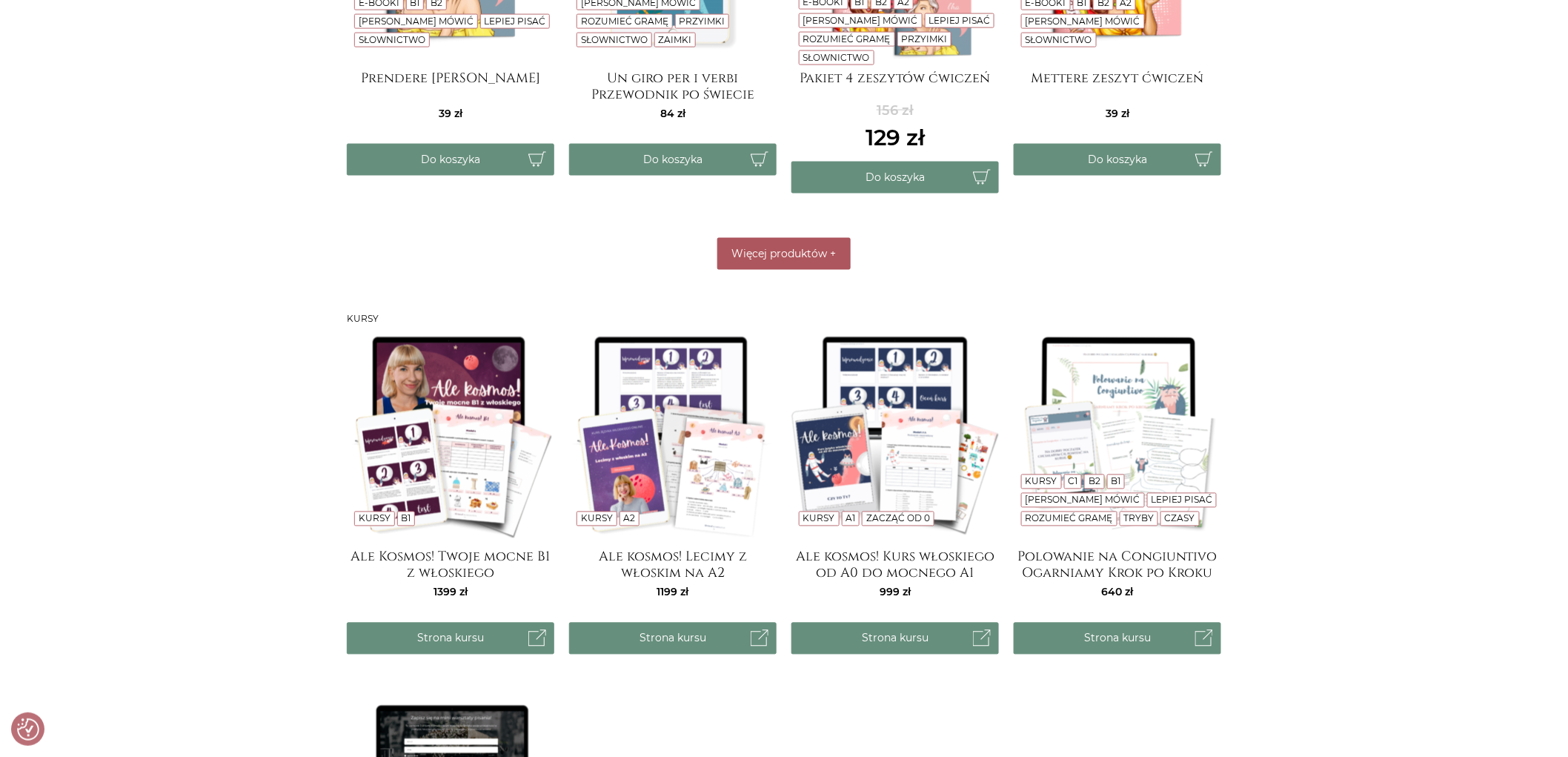
click at [817, 245] on button "Więcej produktów +" at bounding box center [784, 254] width 133 height 32
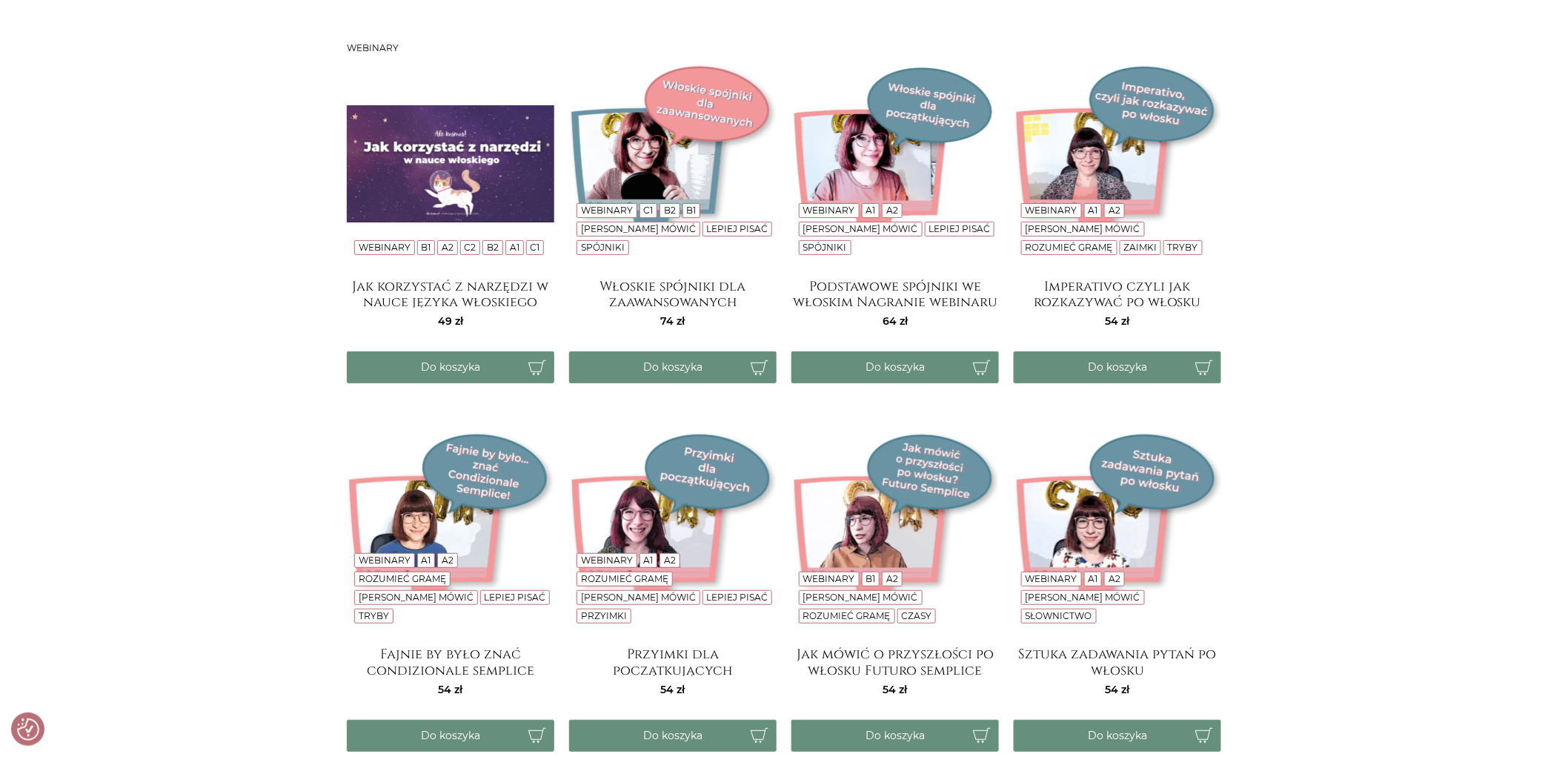
scroll to position [2471, 0]
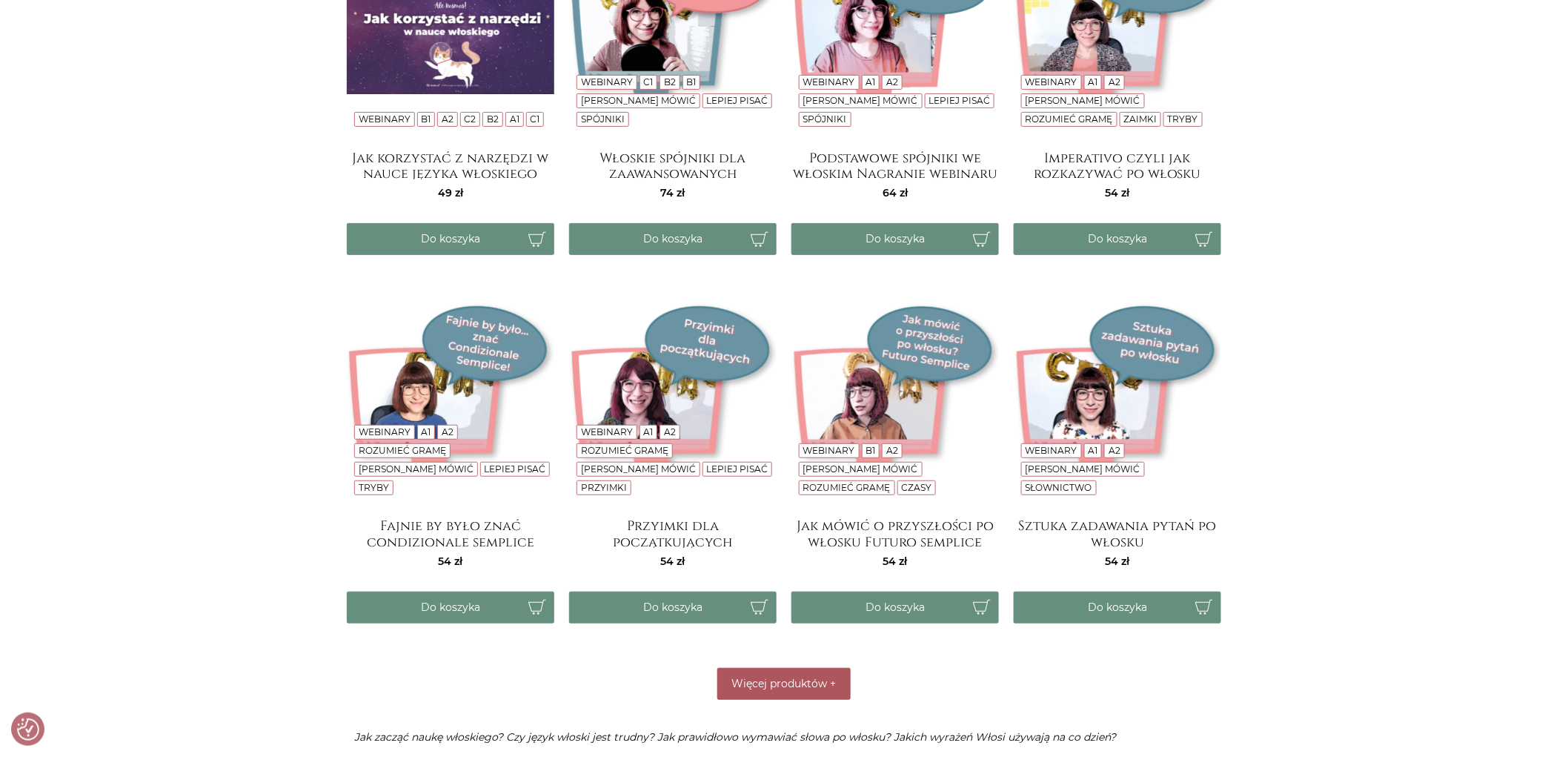
click at [764, 671] on button "Więcej produktów +" at bounding box center [784, 684] width 133 height 32
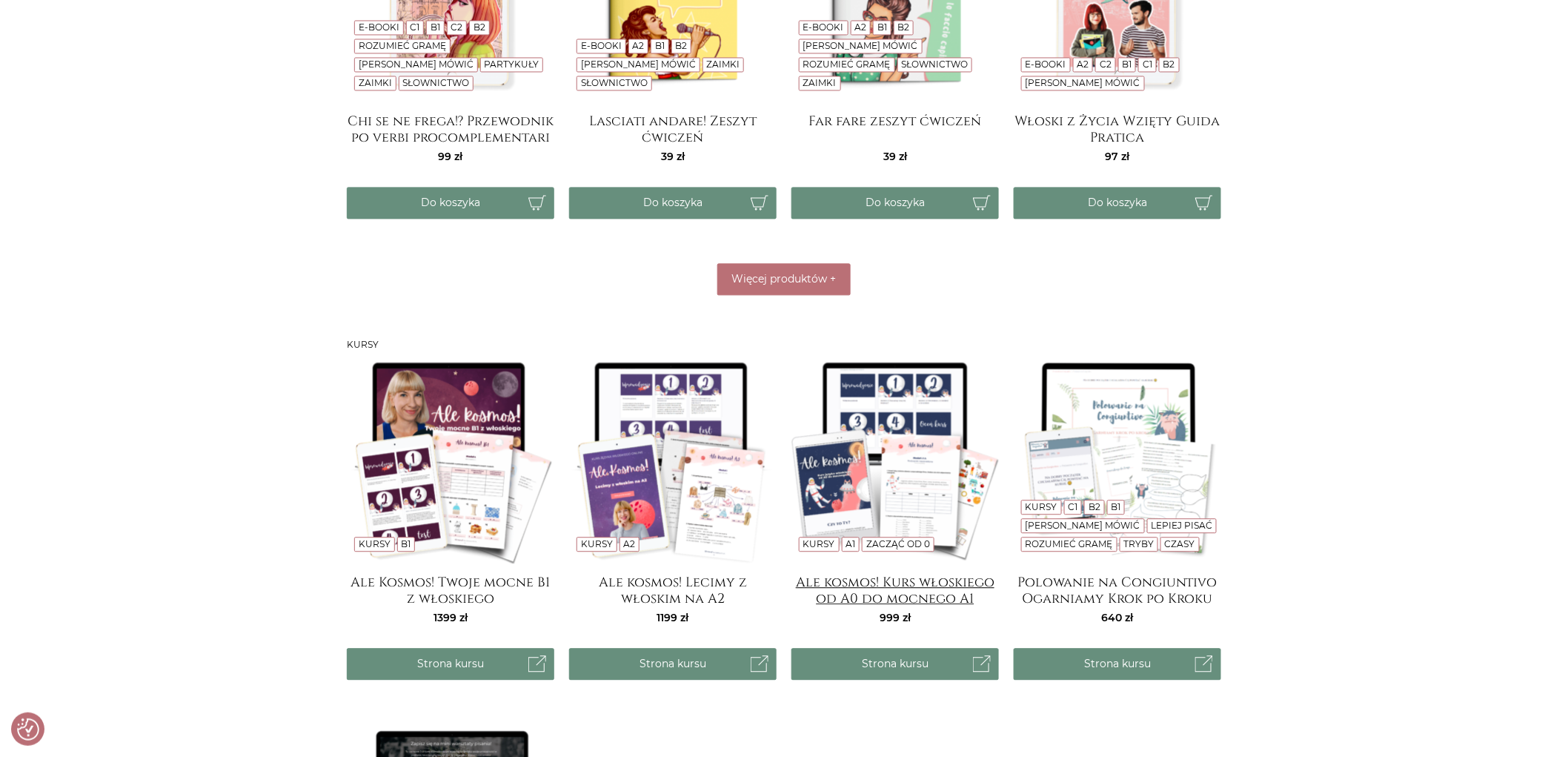
scroll to position [1579, 0]
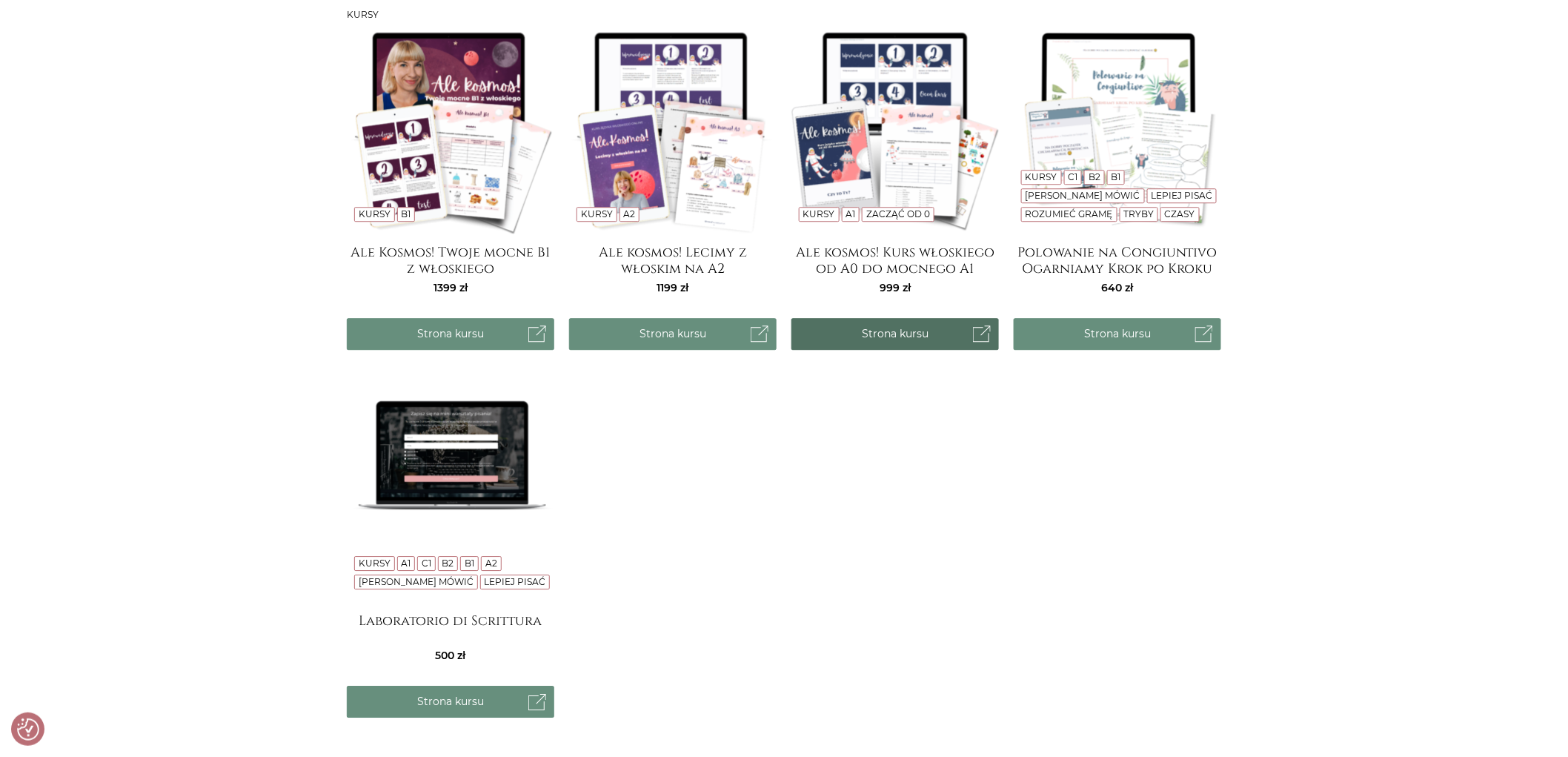
click at [912, 328] on link "Strona kursu" at bounding box center [895, 334] width 207 height 32
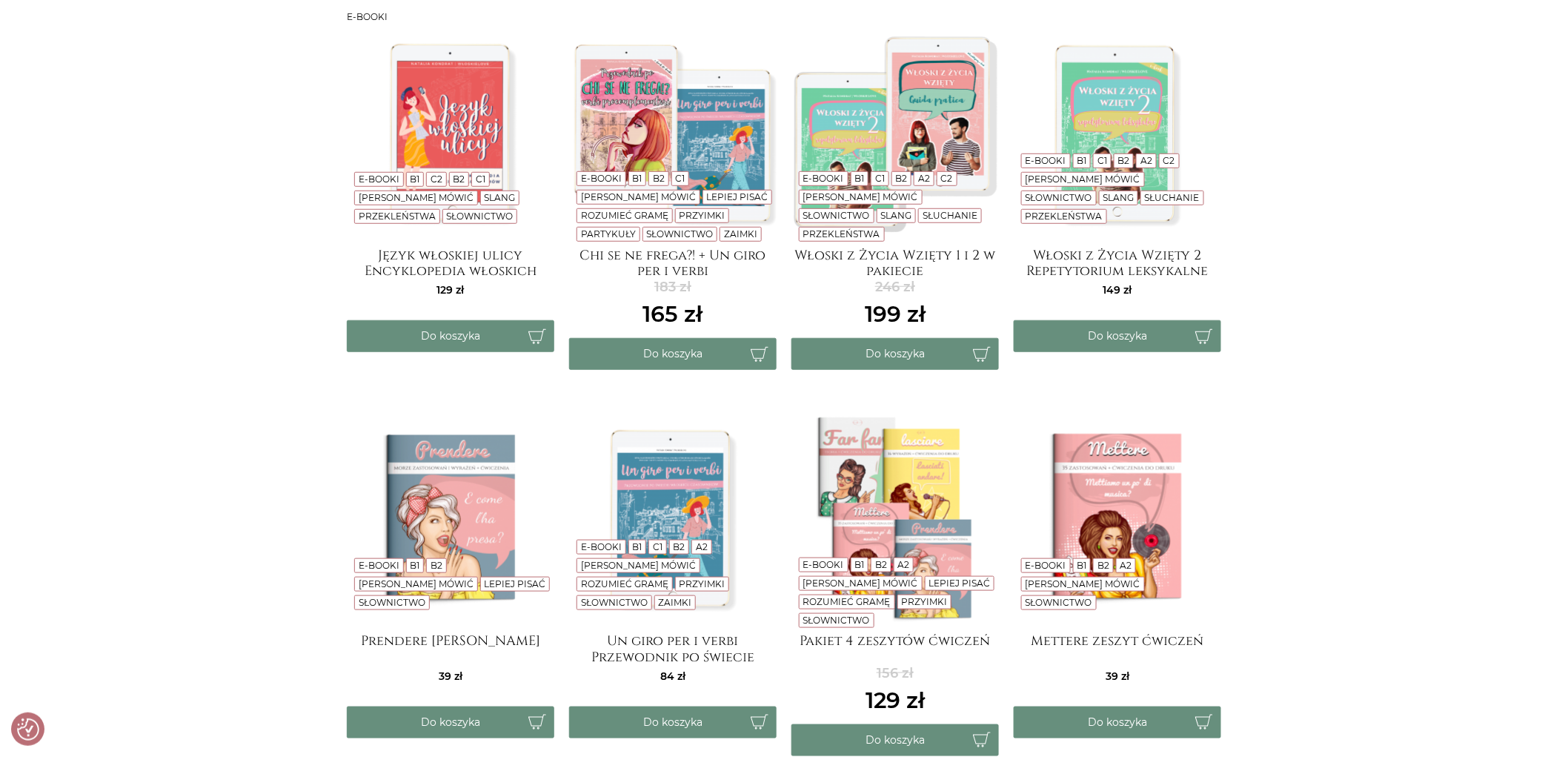
scroll to position [755, 0]
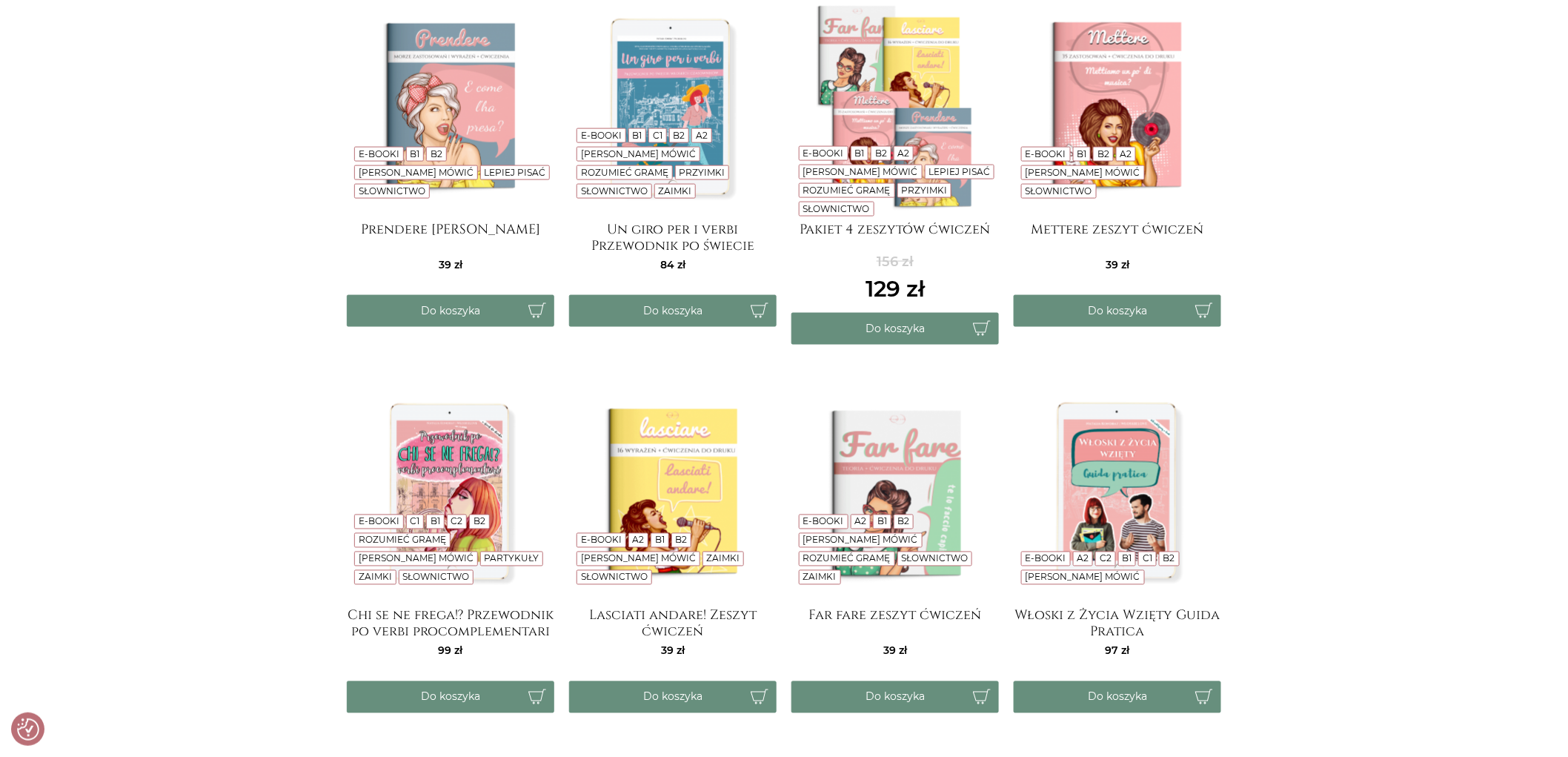
click at [448, 66] on img at bounding box center [450, 107] width 207 height 207
click at [1094, 138] on img at bounding box center [1117, 107] width 207 height 207
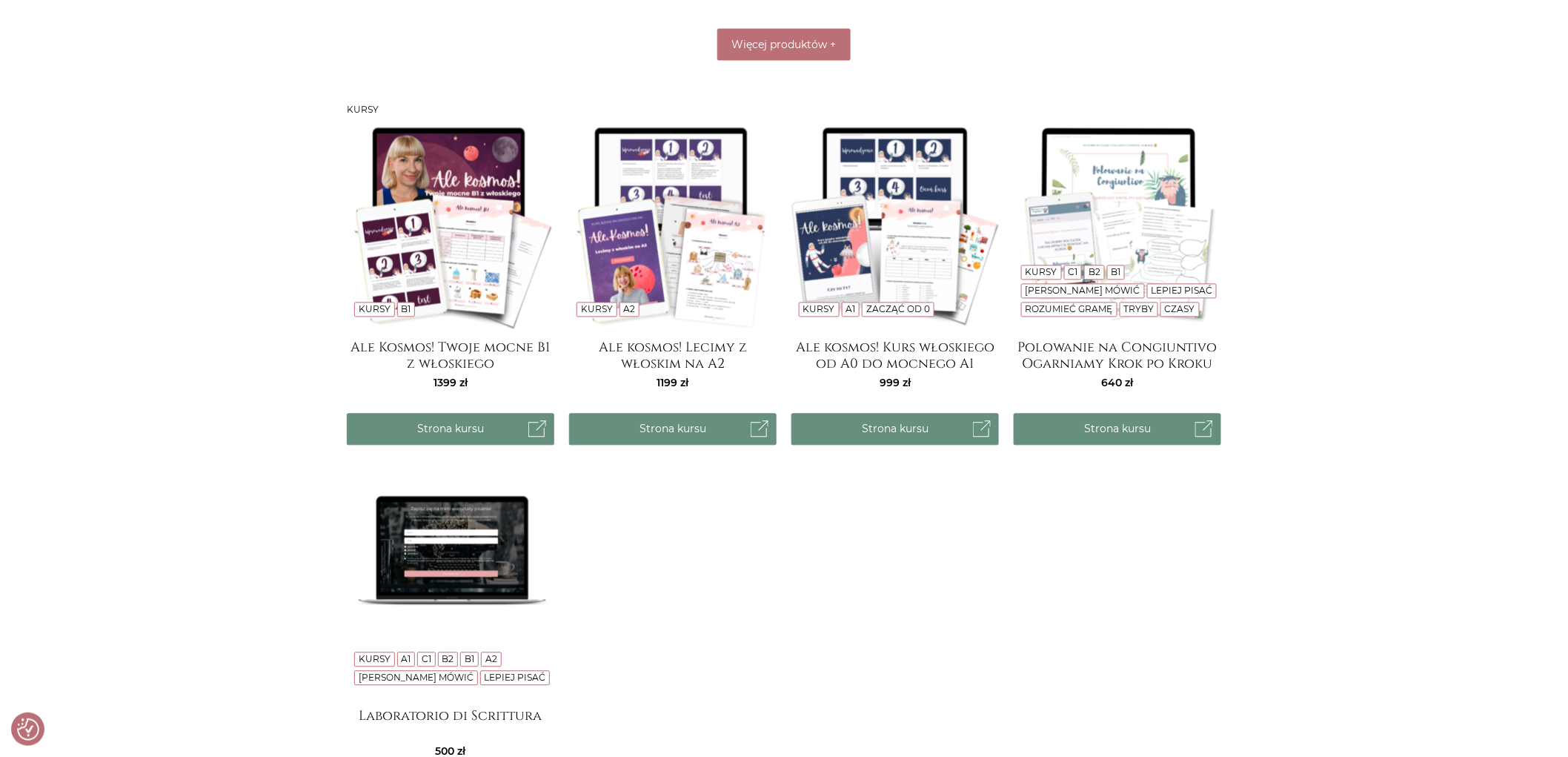
scroll to position [988, 0]
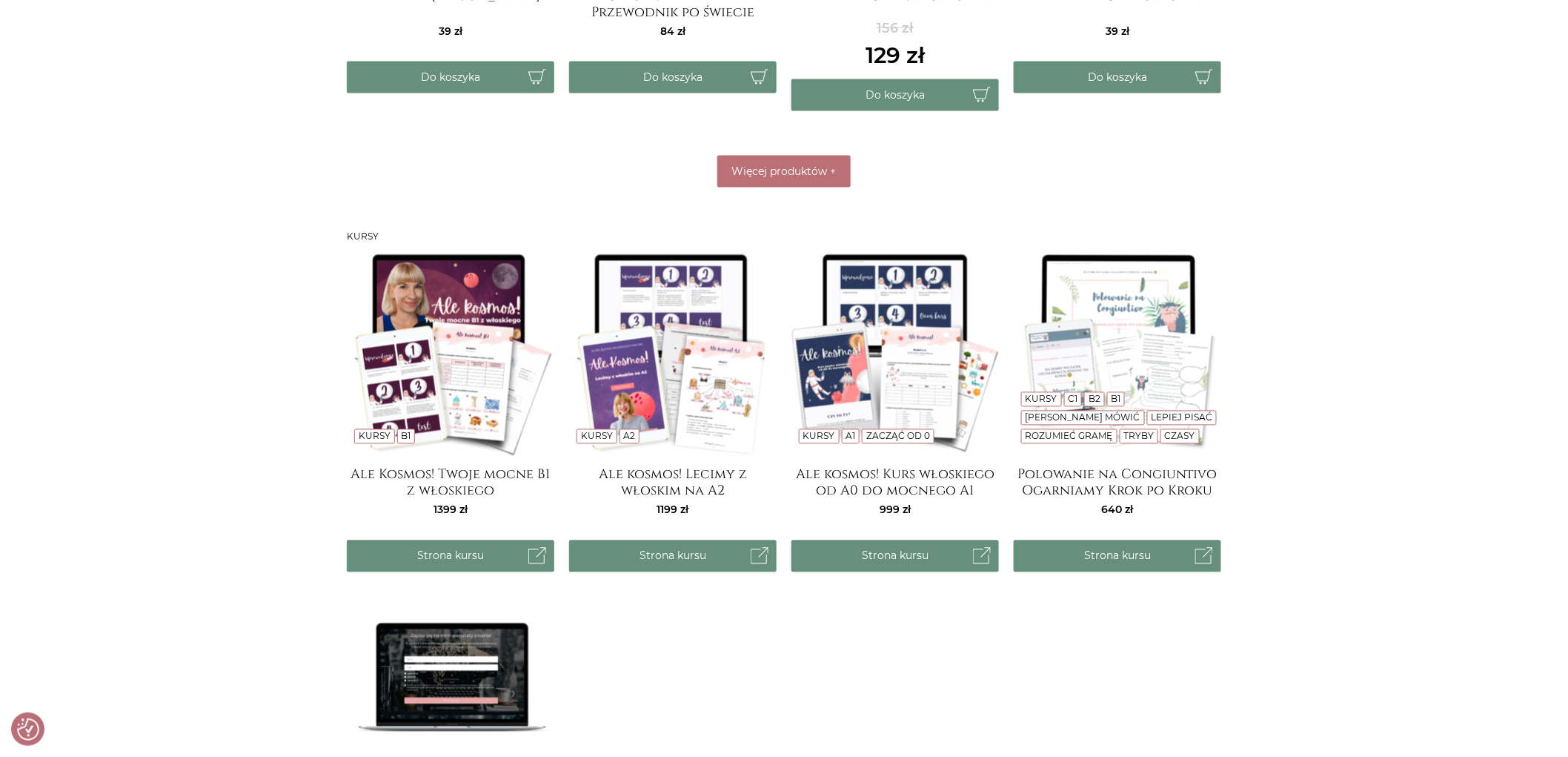
click at [646, 362] on img at bounding box center [673, 352] width 207 height 207
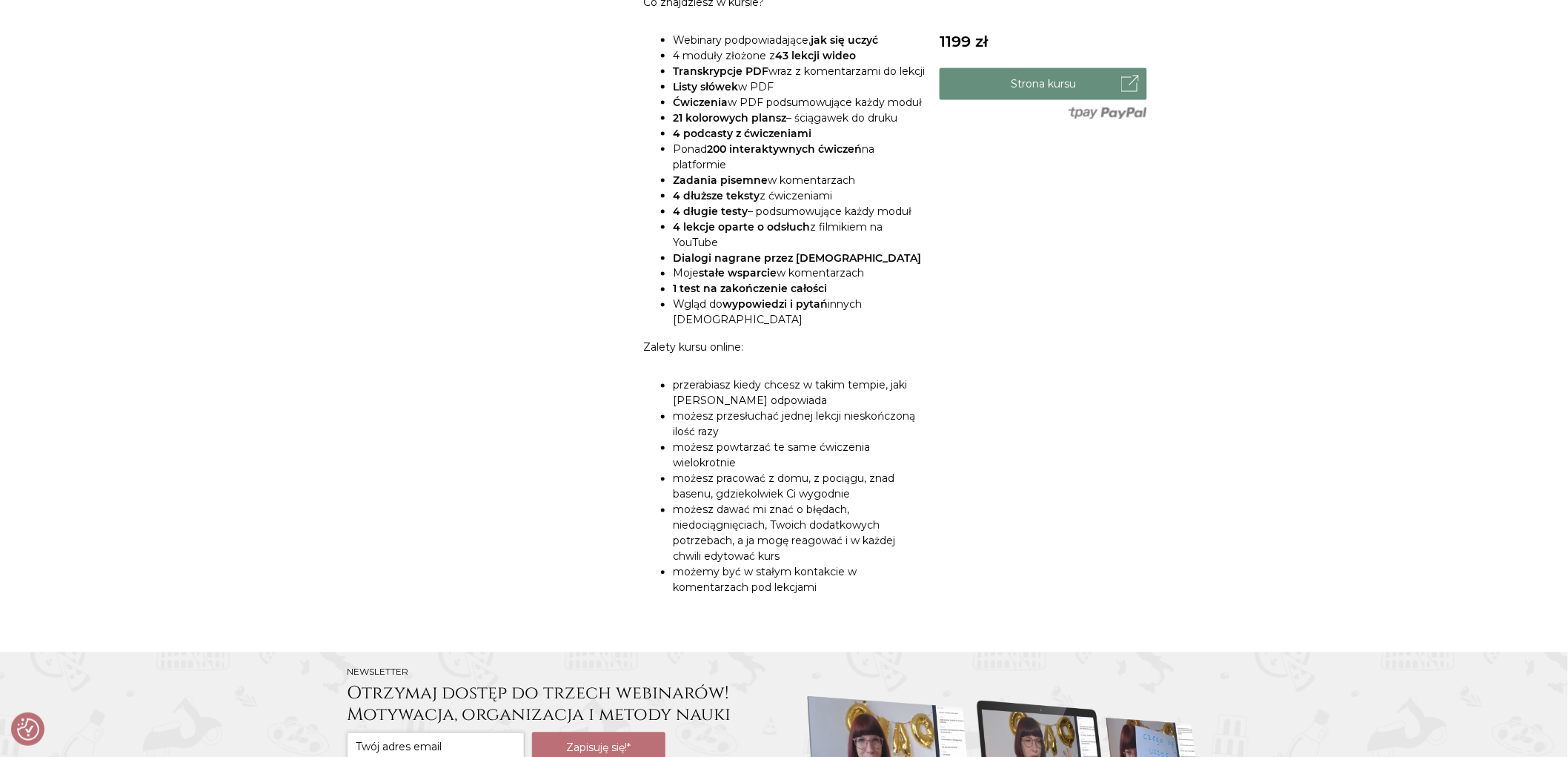
scroll to position [649, 0]
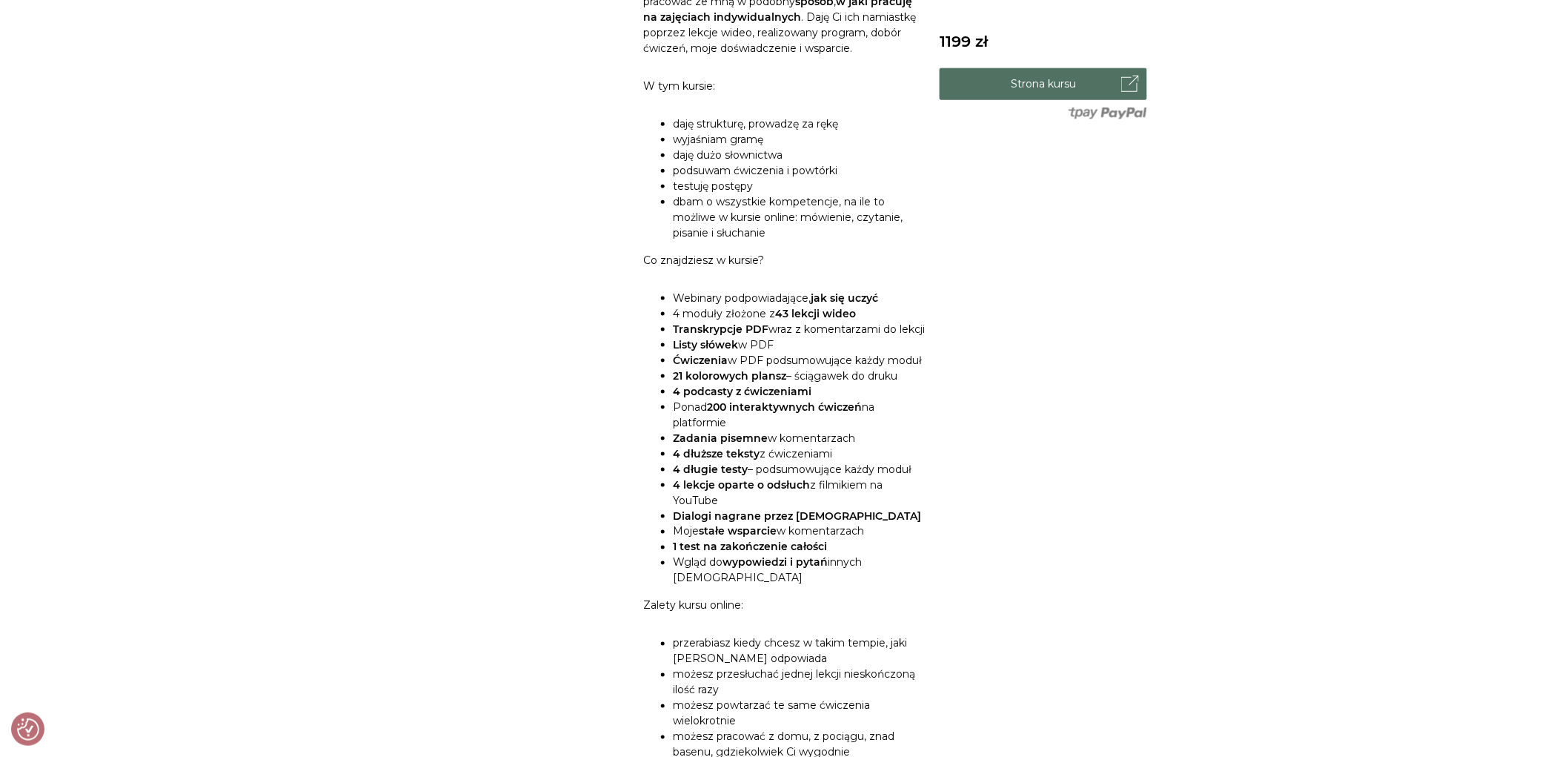
click at [999, 80] on link "Strona kursu" at bounding box center [1043, 84] width 207 height 32
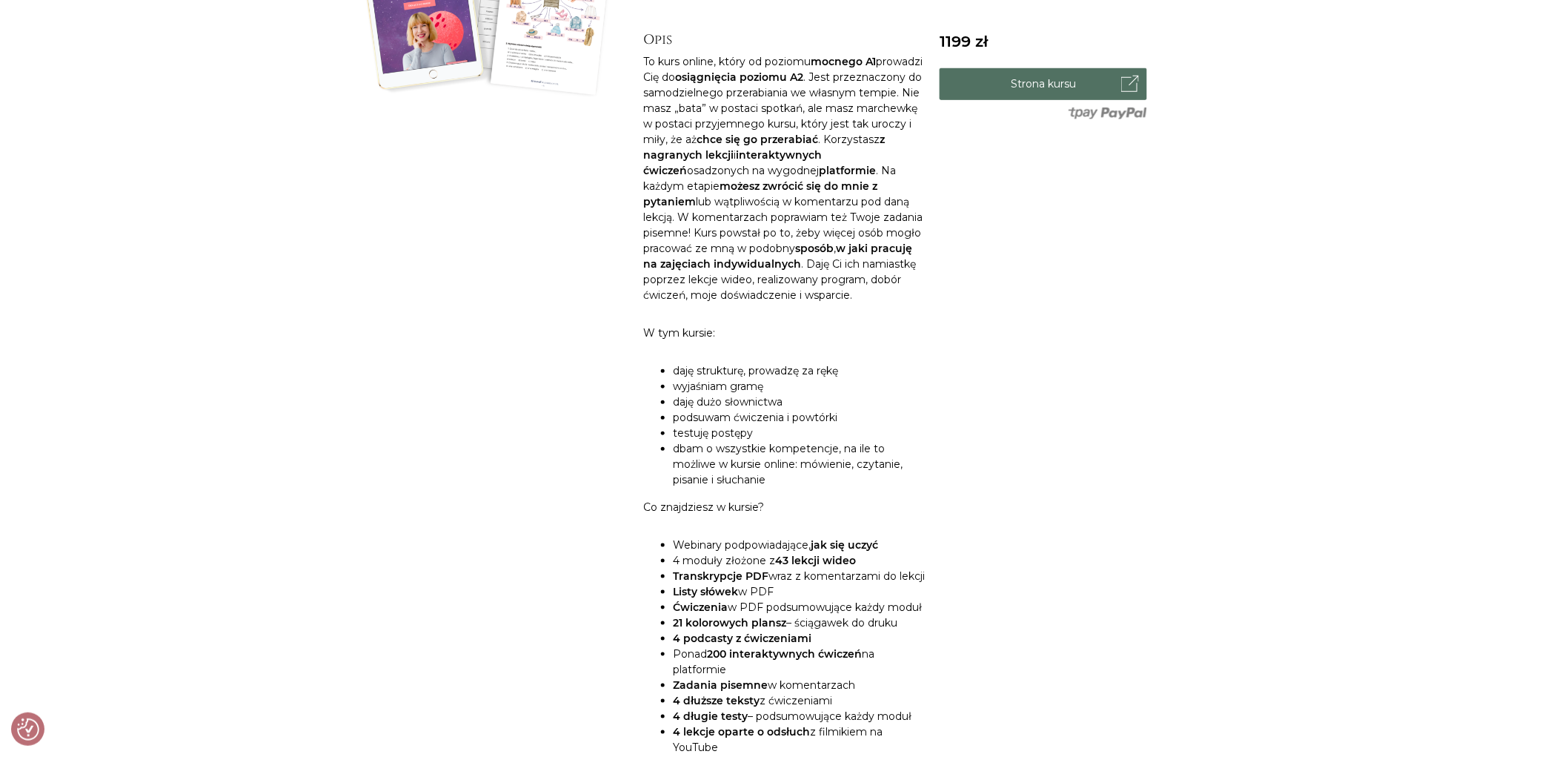
scroll to position [0, 0]
